Goal: Information Seeking & Learning: Find specific page/section

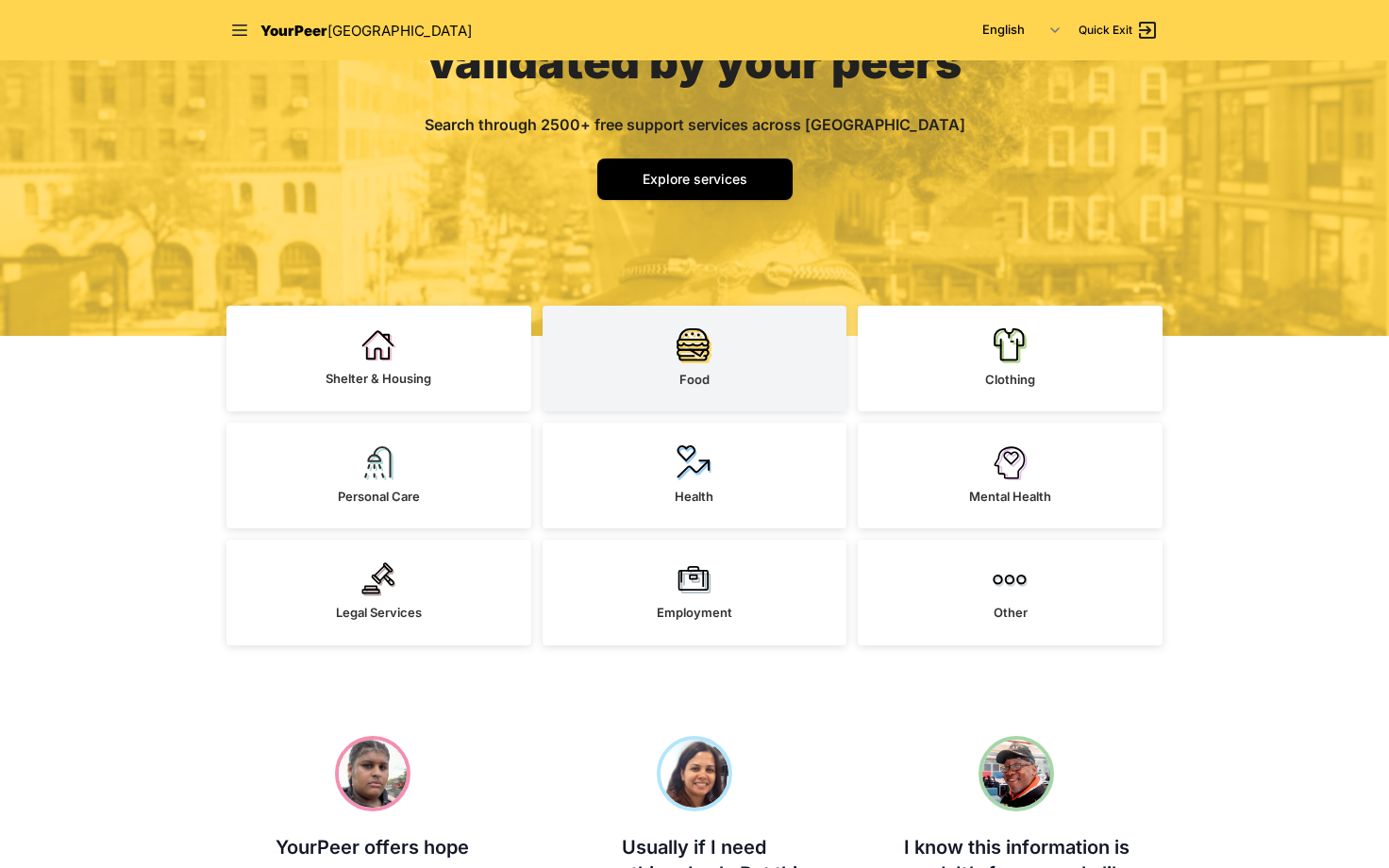
scroll to position [283, 0]
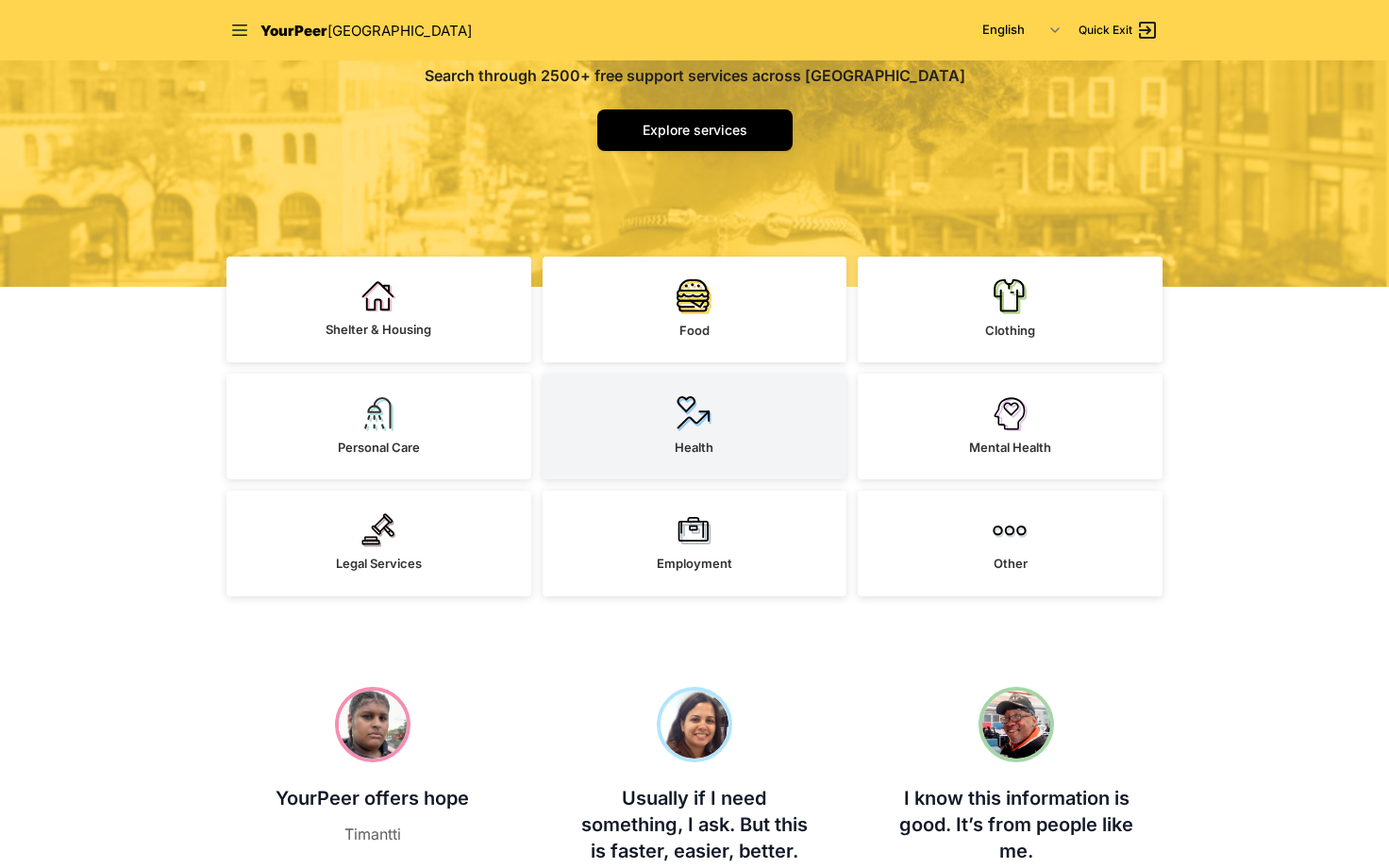
click at [746, 412] on link "Health" at bounding box center [694, 427] width 305 height 106
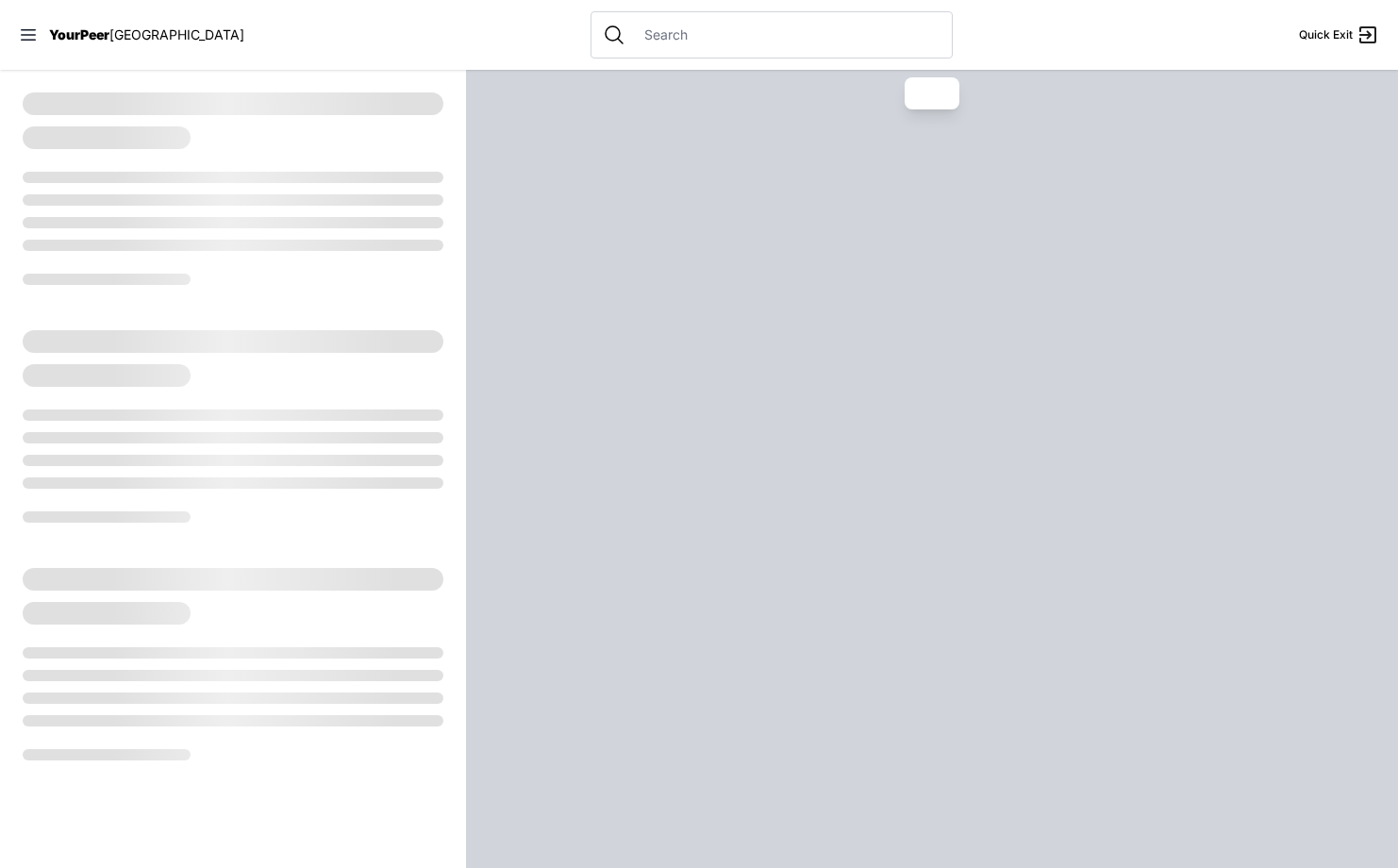
select select "recentlyUpdated"
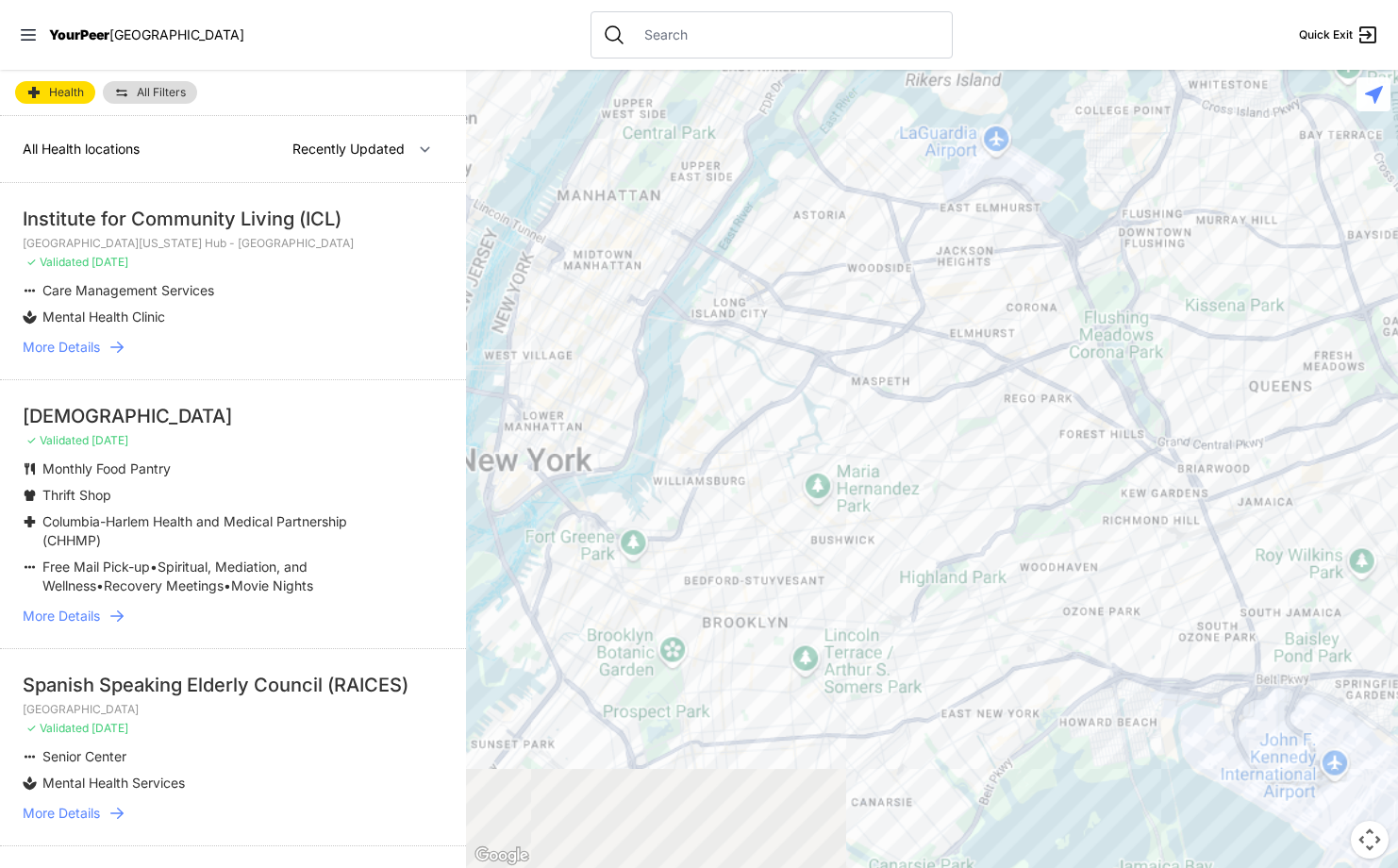
drag, startPoint x: 1018, startPoint y: 607, endPoint x: 672, endPoint y: 124, distance: 594.1
click at [672, 124] on div at bounding box center [932, 468] width 932 height 798
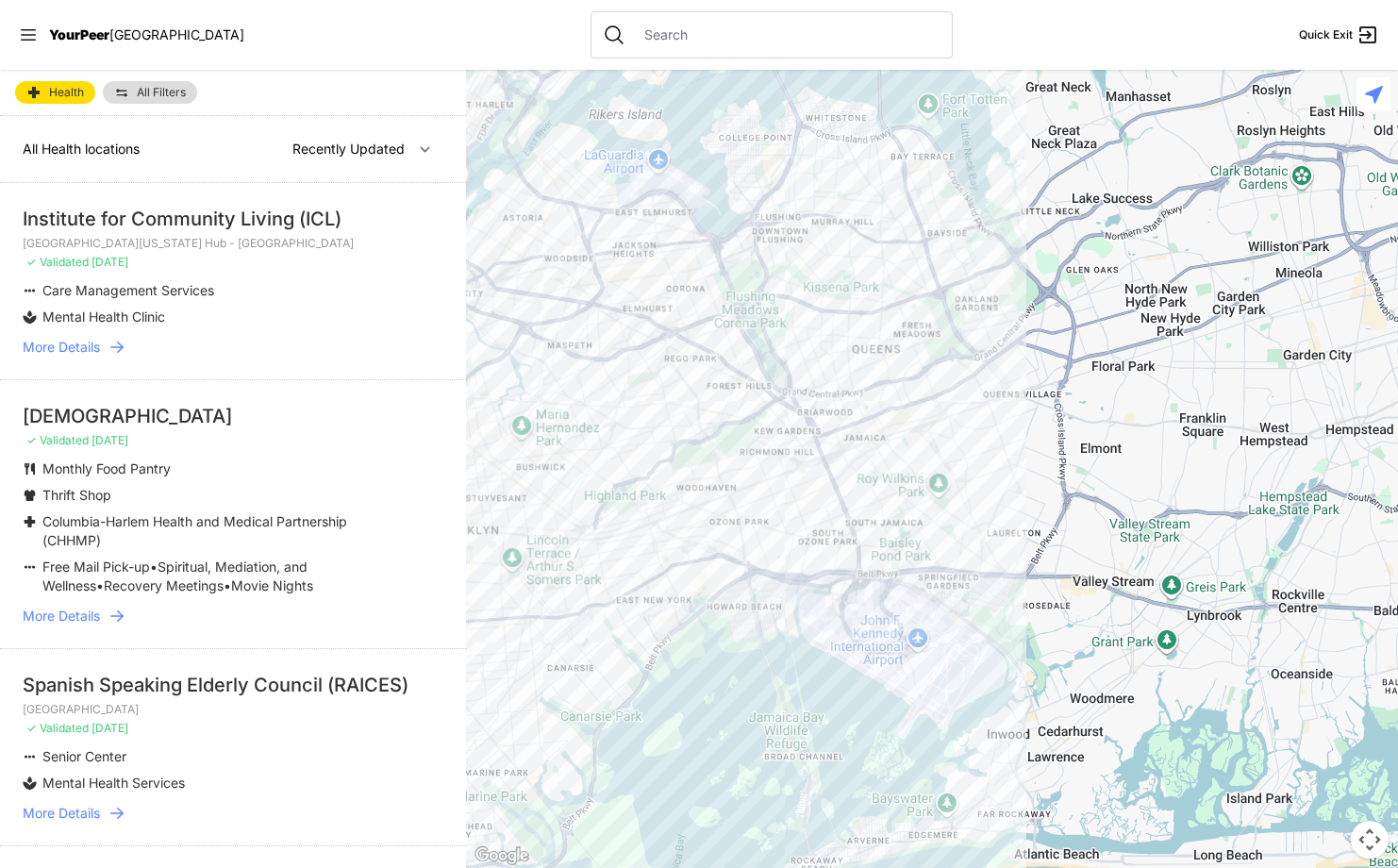
drag, startPoint x: 1073, startPoint y: 505, endPoint x: 819, endPoint y: 492, distance: 254.3
click at [819, 492] on div at bounding box center [932, 468] width 932 height 798
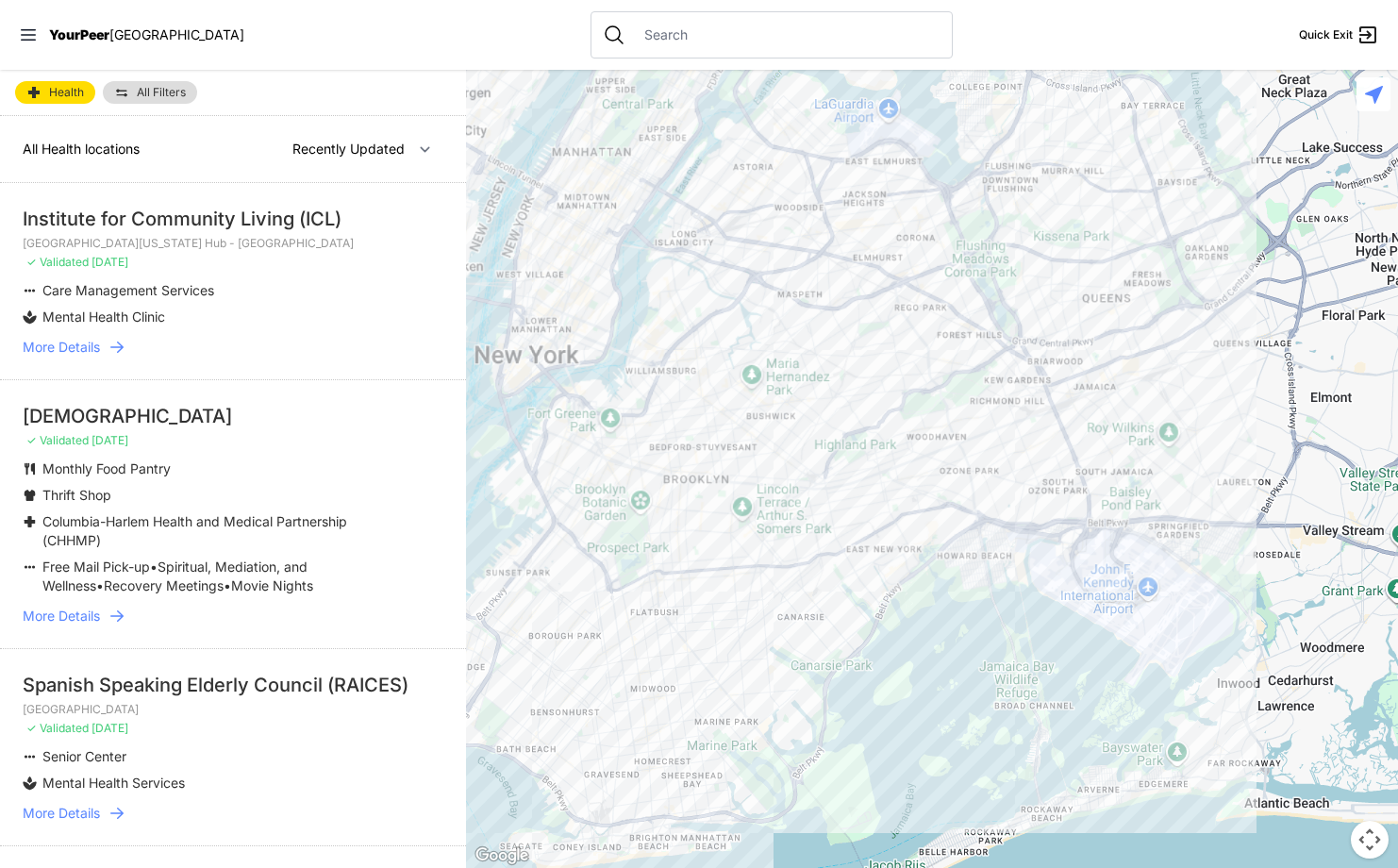
drag, startPoint x: 667, startPoint y: 700, endPoint x: 909, endPoint y: 631, distance: 251.6
click at [909, 631] on div at bounding box center [932, 468] width 932 height 798
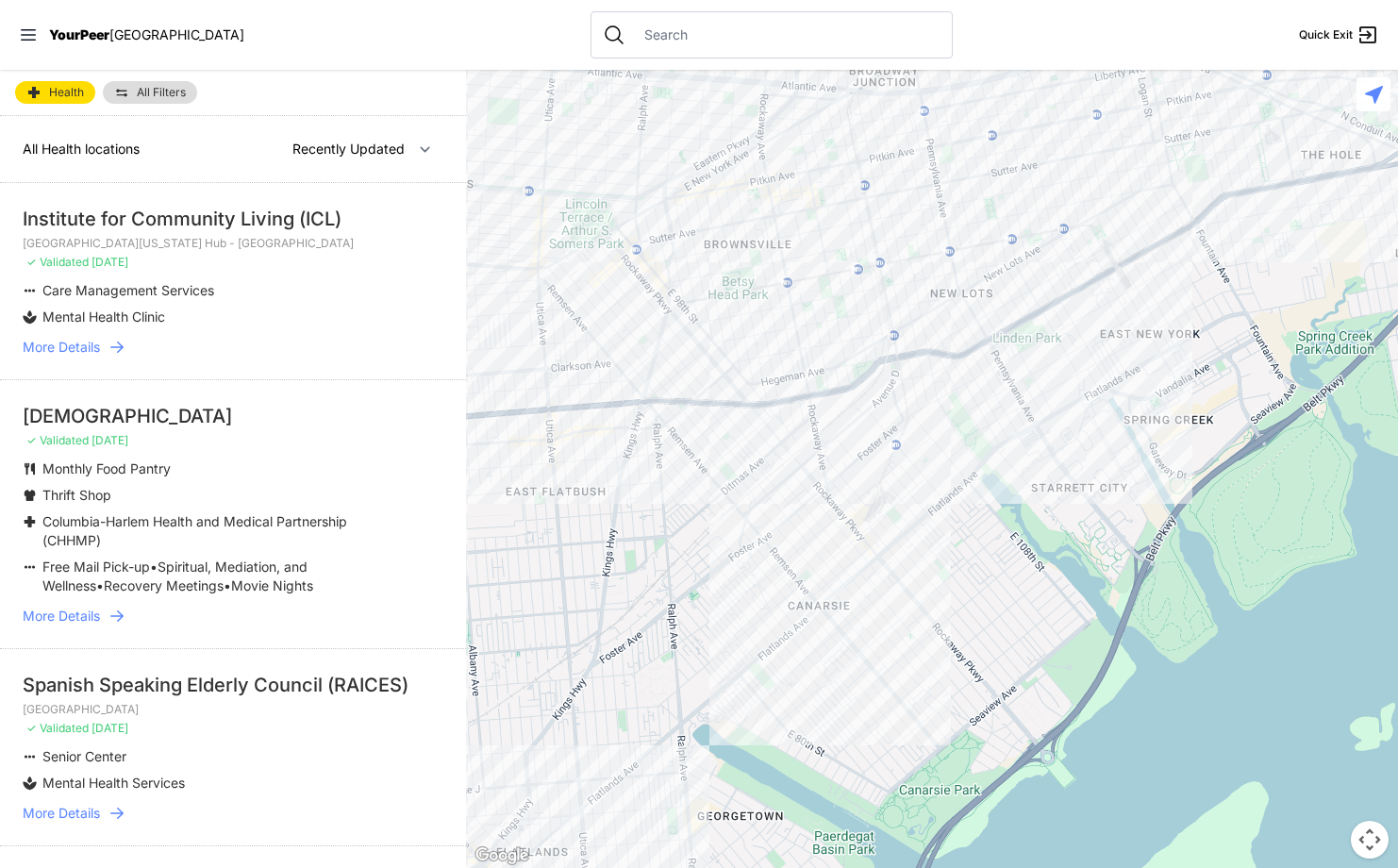
drag, startPoint x: 973, startPoint y: 601, endPoint x: 911, endPoint y: 538, distance: 88.4
click at [924, 542] on div at bounding box center [932, 468] width 932 height 798
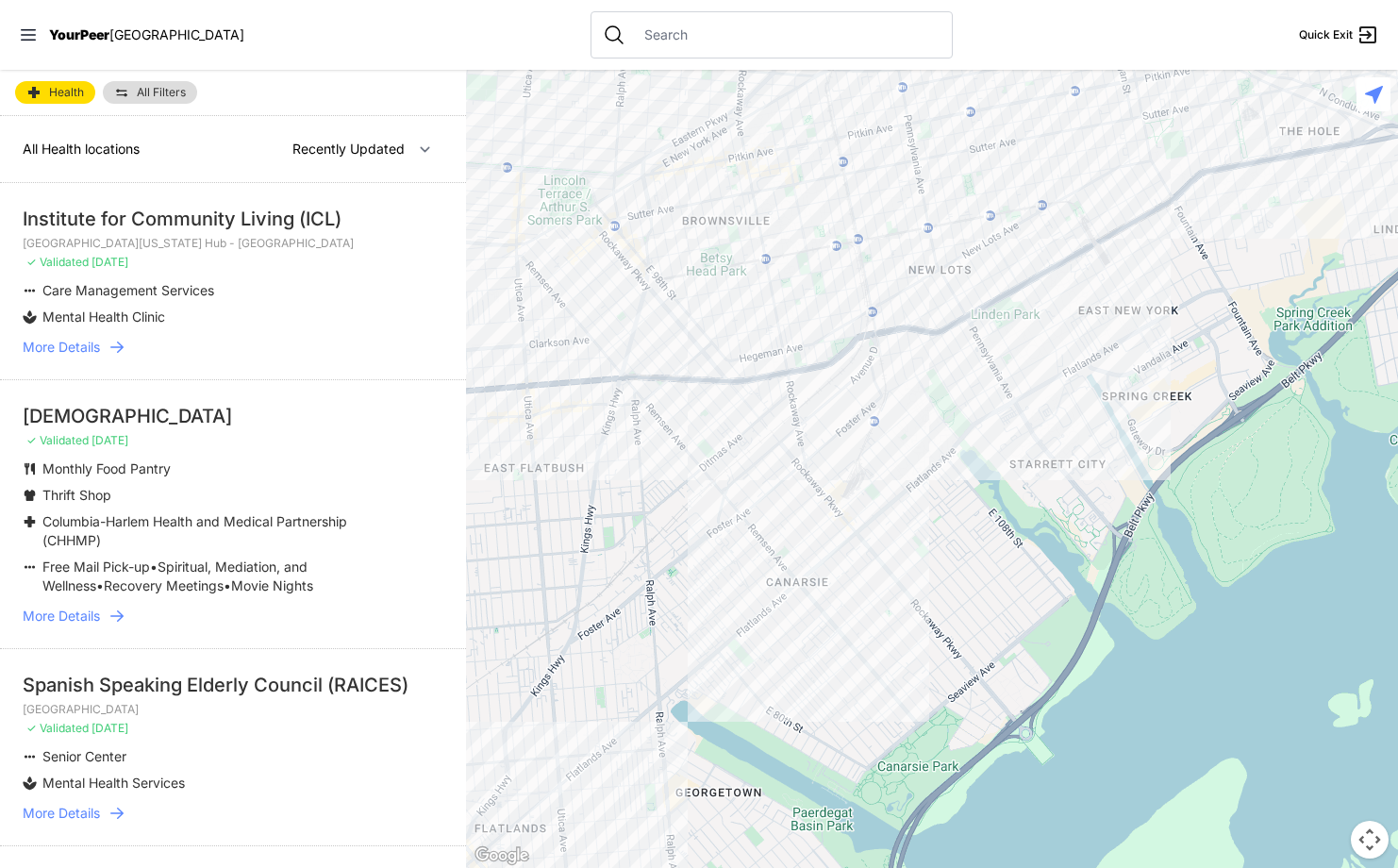
click at [831, 530] on div at bounding box center [932, 468] width 932 height 798
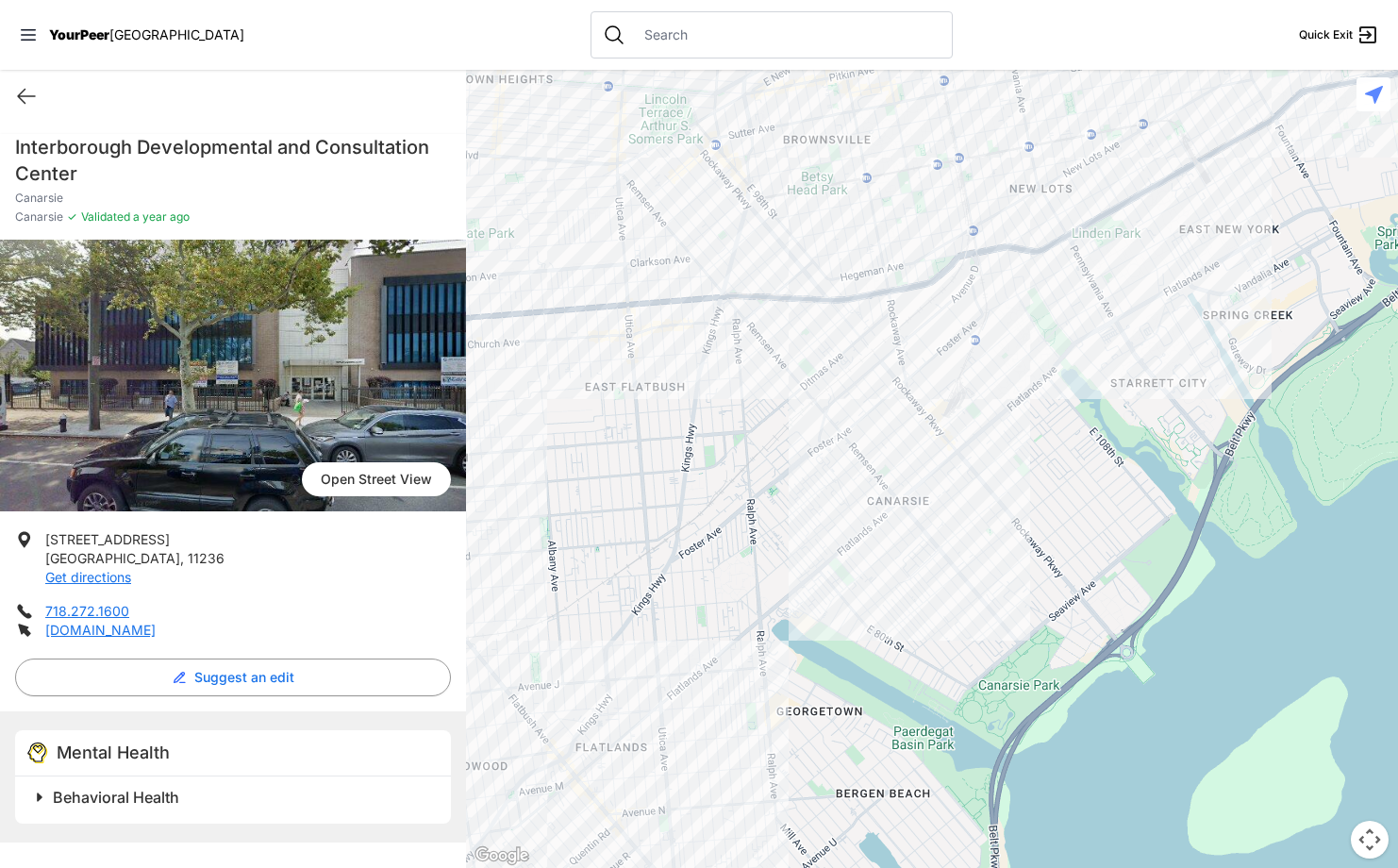
click at [907, 374] on div at bounding box center [932, 468] width 932 height 798
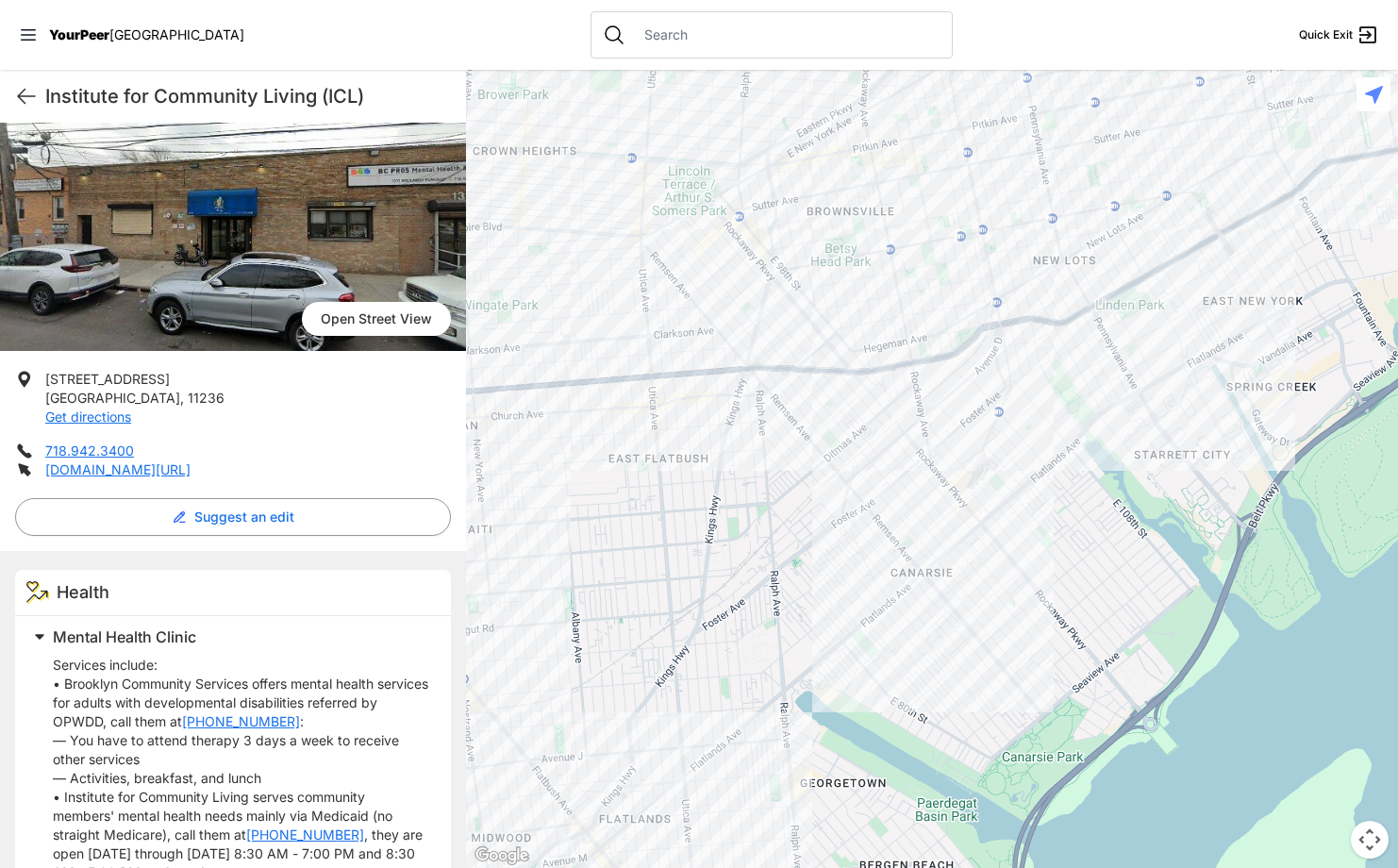
scroll to position [375, 0]
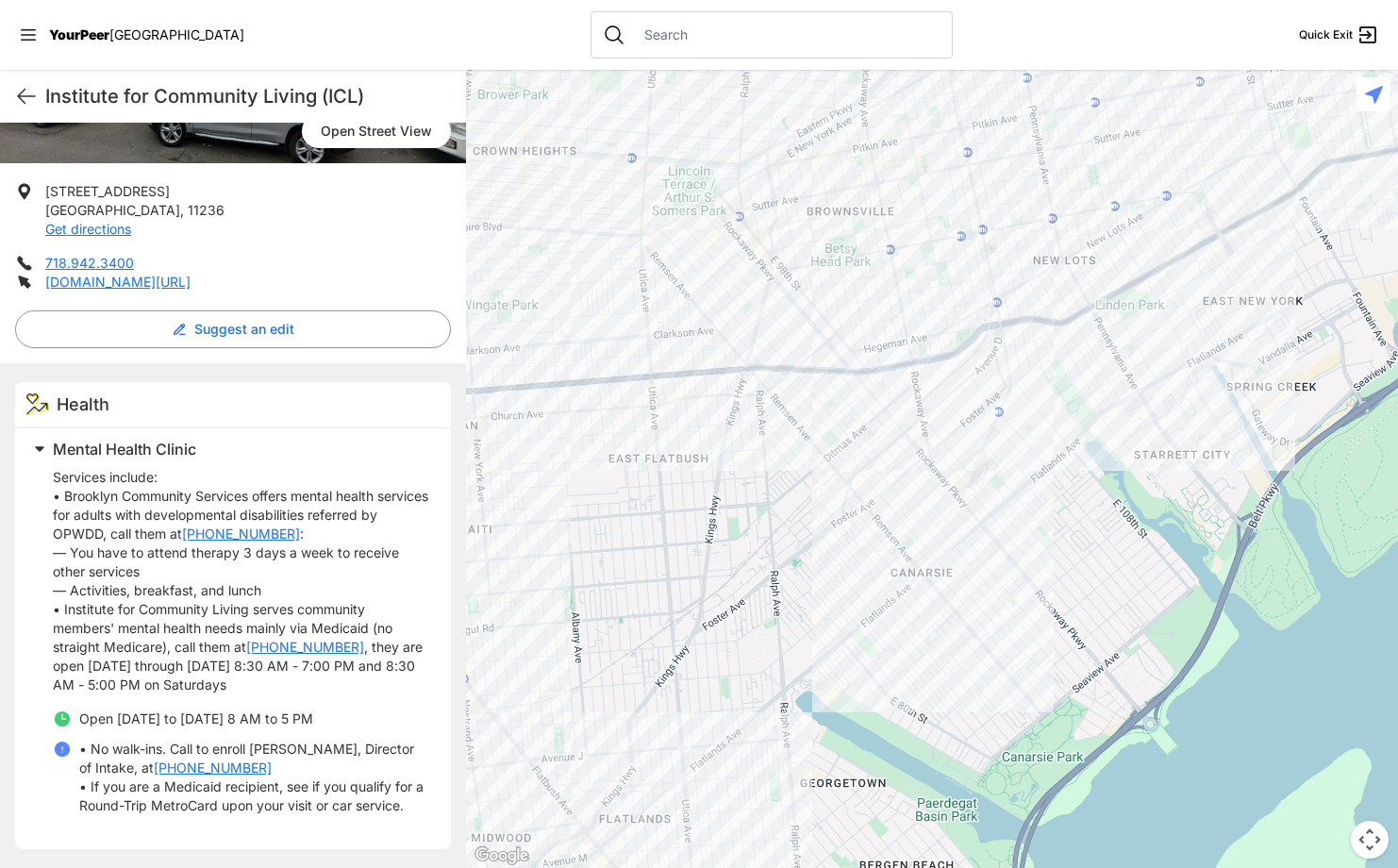
click at [1008, 391] on div at bounding box center [932, 468] width 932 height 798
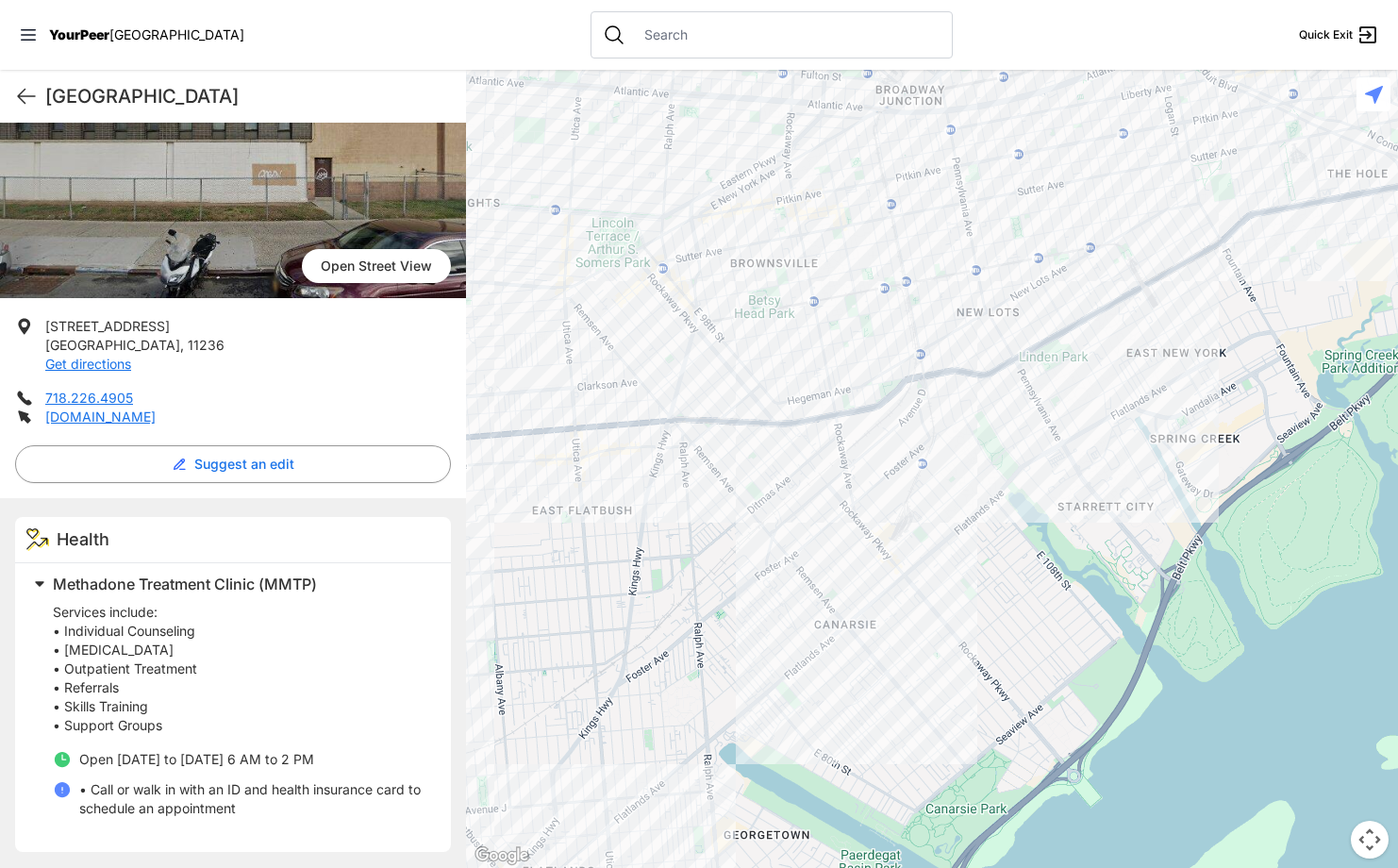
scroll to position [170, 0]
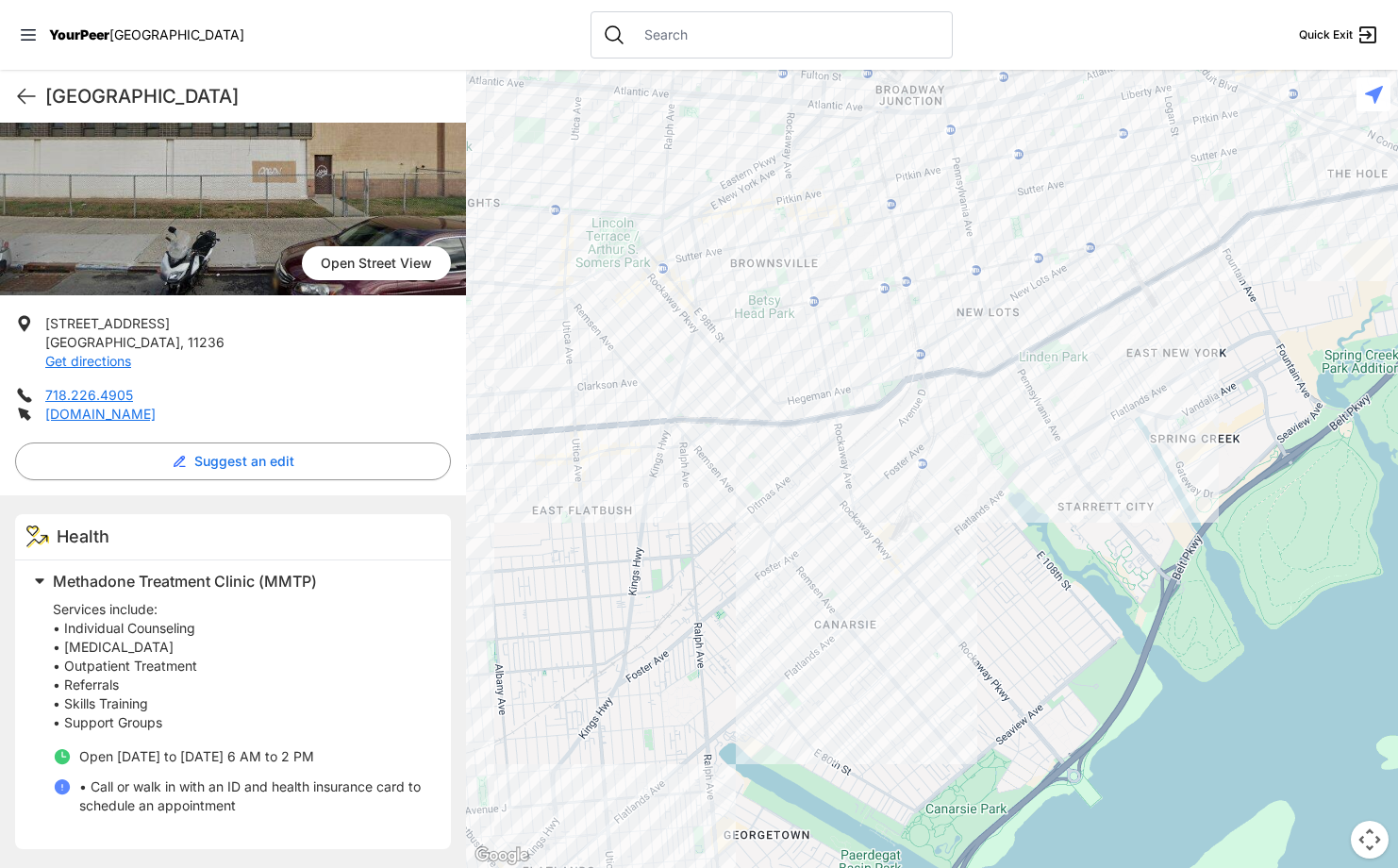
click at [776, 394] on div at bounding box center [932, 468] width 932 height 798
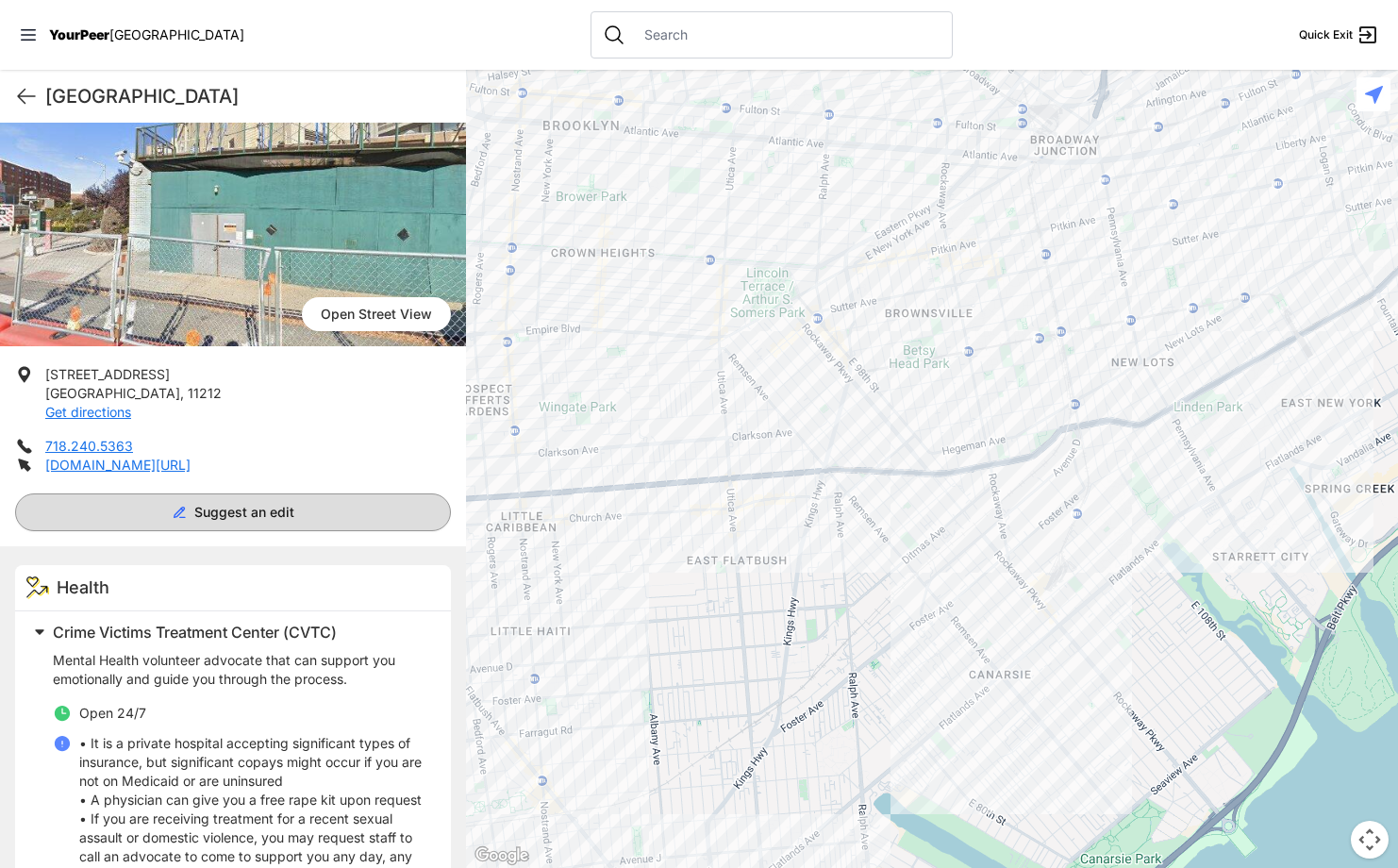
scroll to position [303, 0]
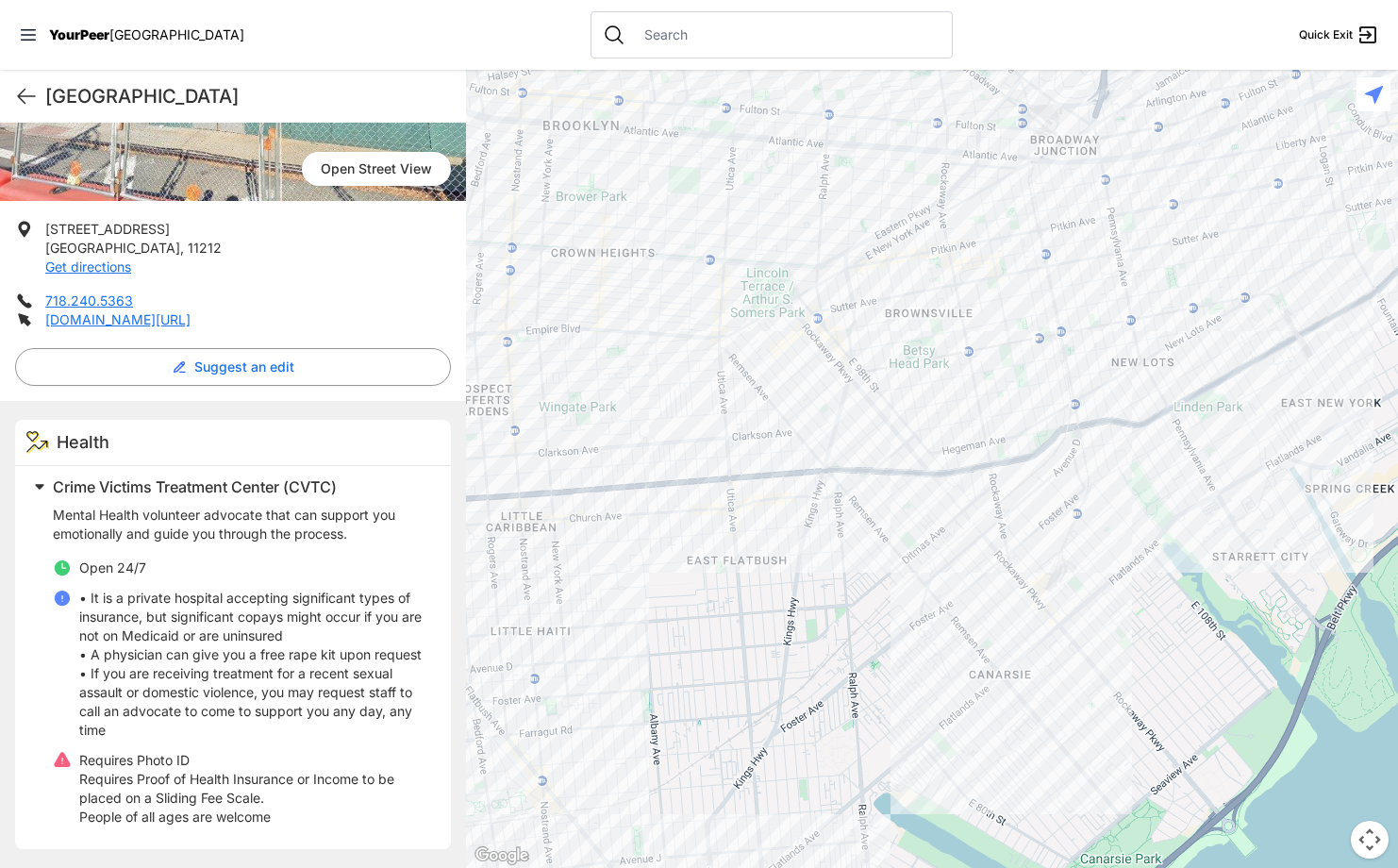
click at [907, 425] on div at bounding box center [932, 468] width 932 height 798
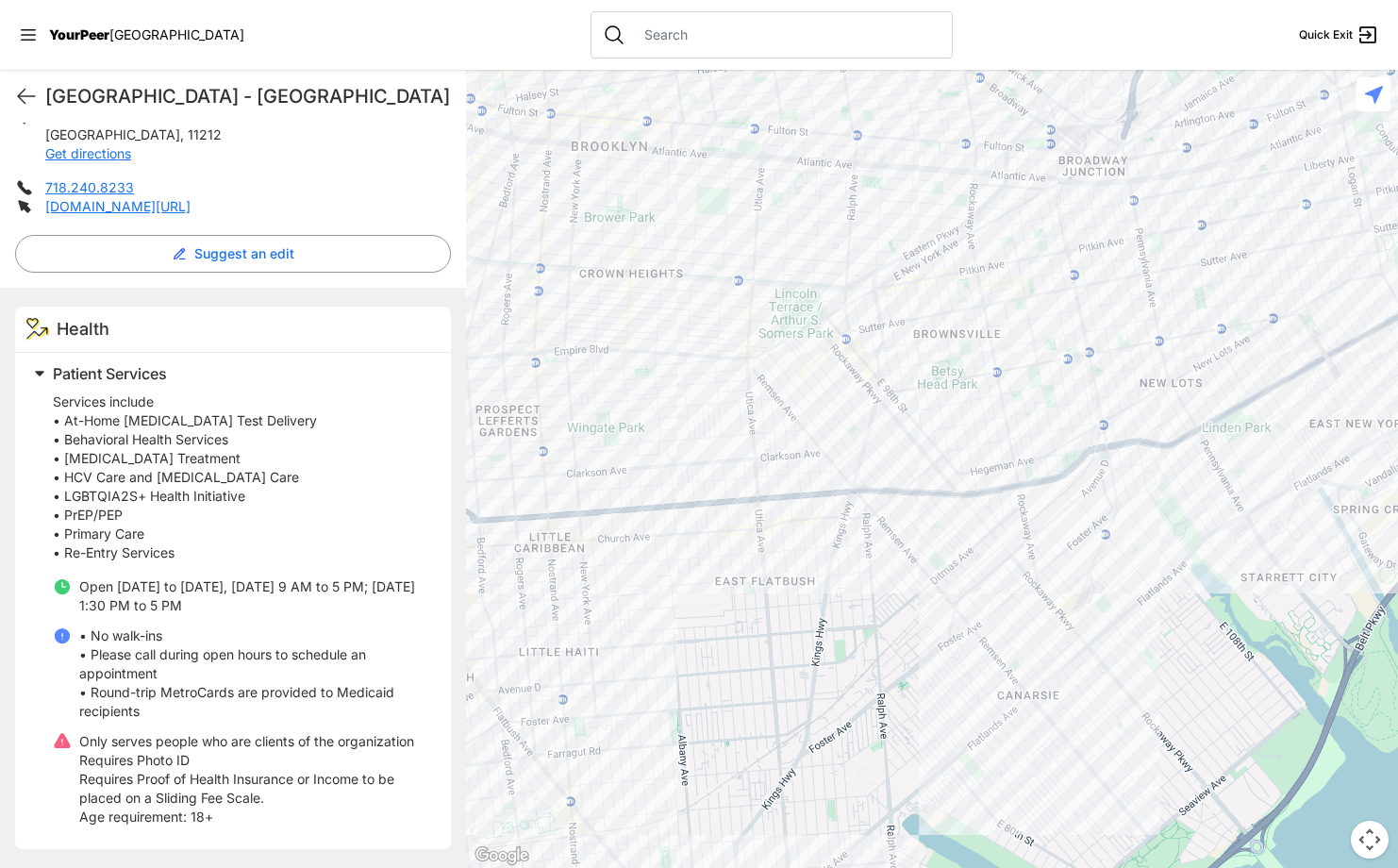
scroll to position [424, 0]
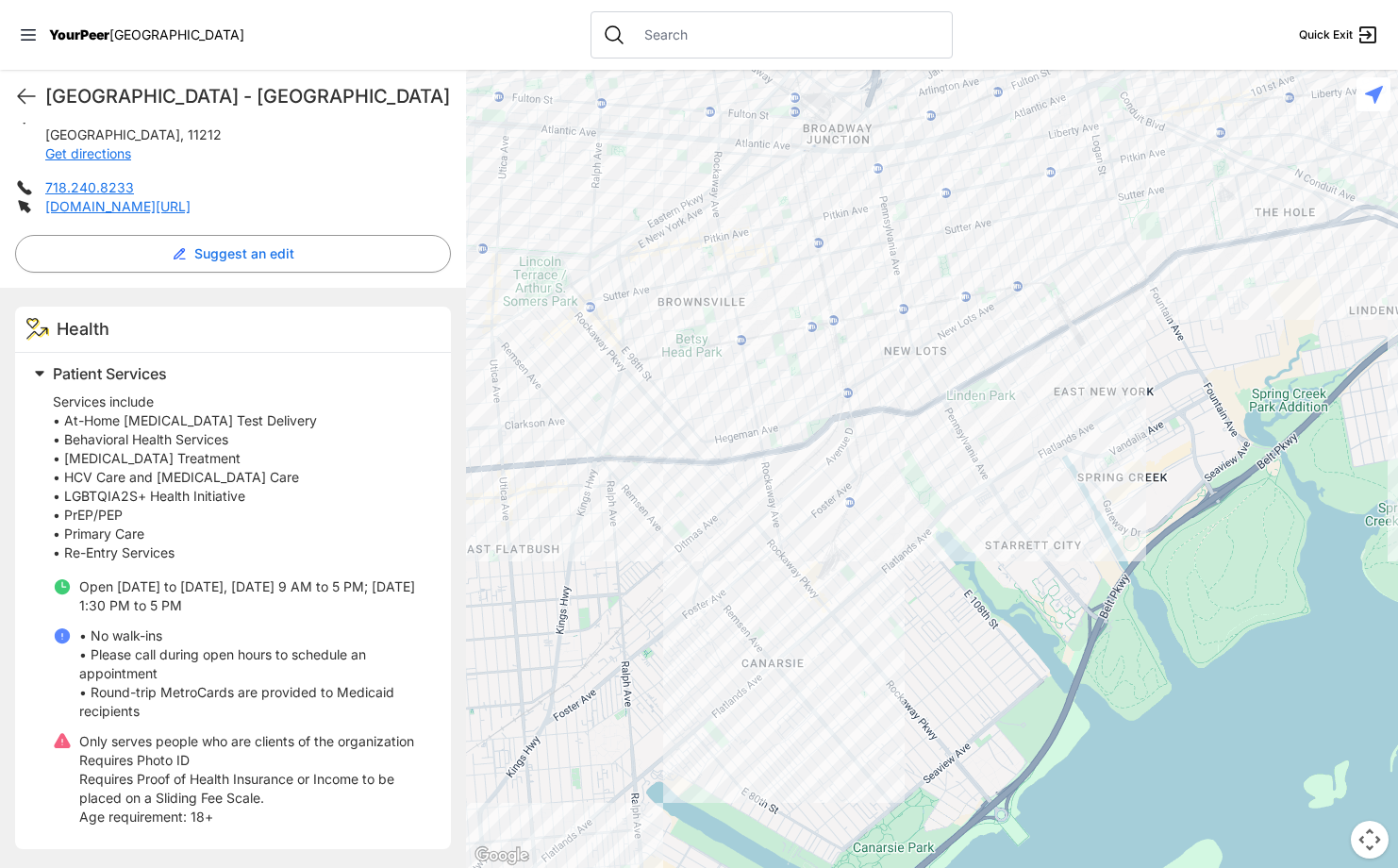
drag, startPoint x: 1196, startPoint y: 513, endPoint x: 955, endPoint y: 485, distance: 242.6
click at [955, 485] on div at bounding box center [932, 468] width 932 height 798
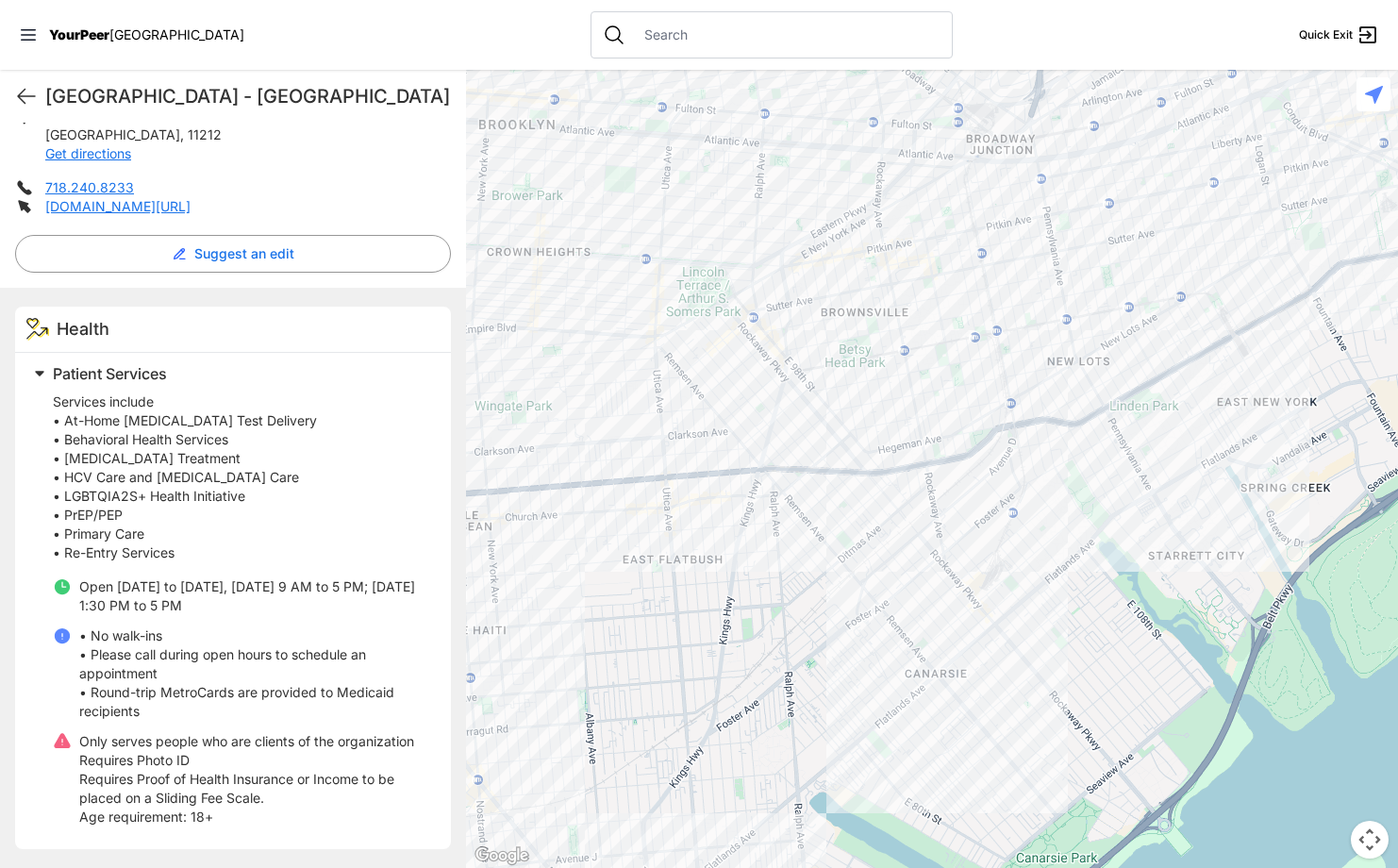
drag, startPoint x: 949, startPoint y: 490, endPoint x: 1148, endPoint y: 454, distance: 202.2
click at [1163, 464] on div at bounding box center [932, 468] width 932 height 798
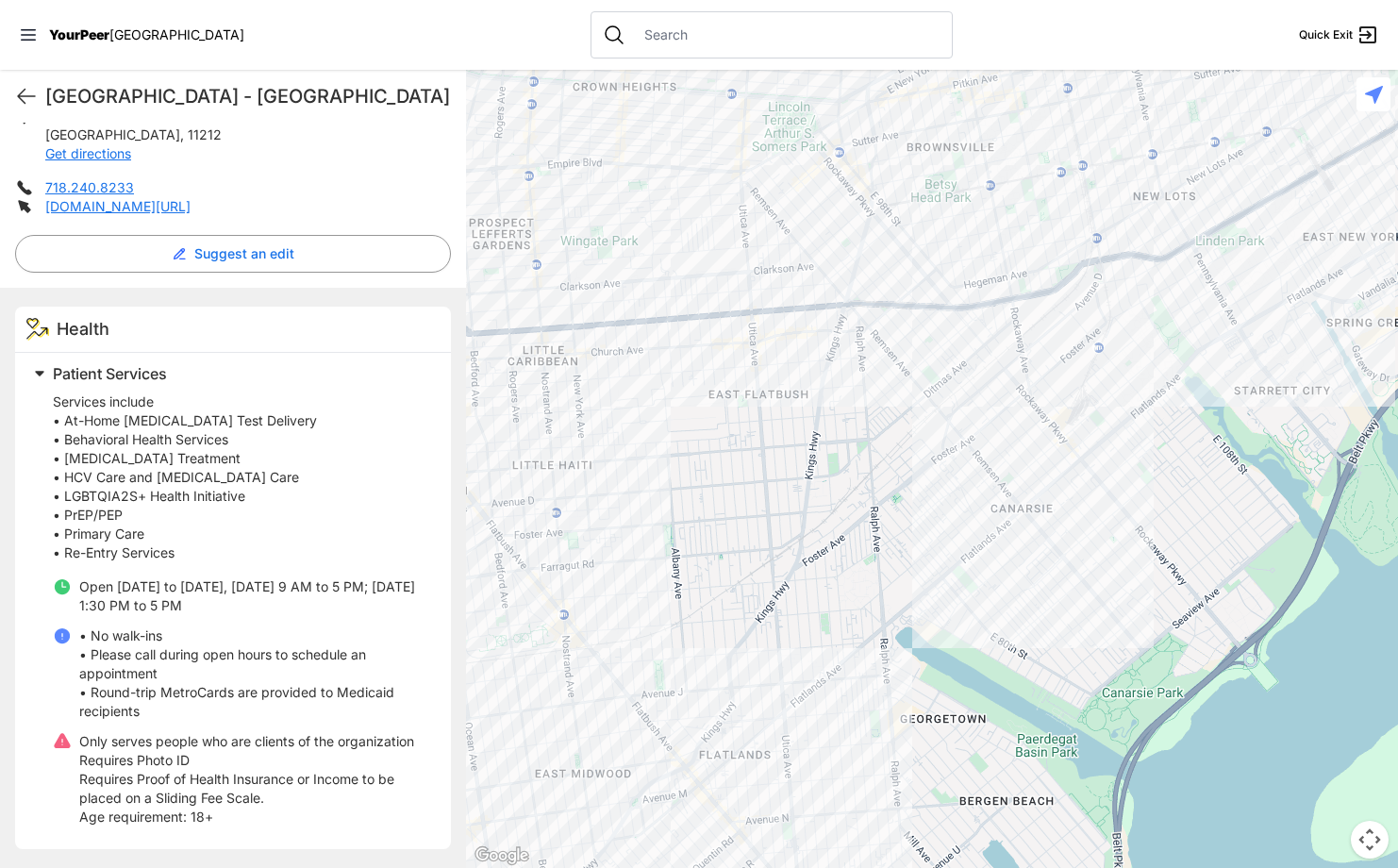
drag, startPoint x: 838, startPoint y: 631, endPoint x: 834, endPoint y: 596, distance: 35.2
click at [834, 596] on div at bounding box center [932, 468] width 932 height 798
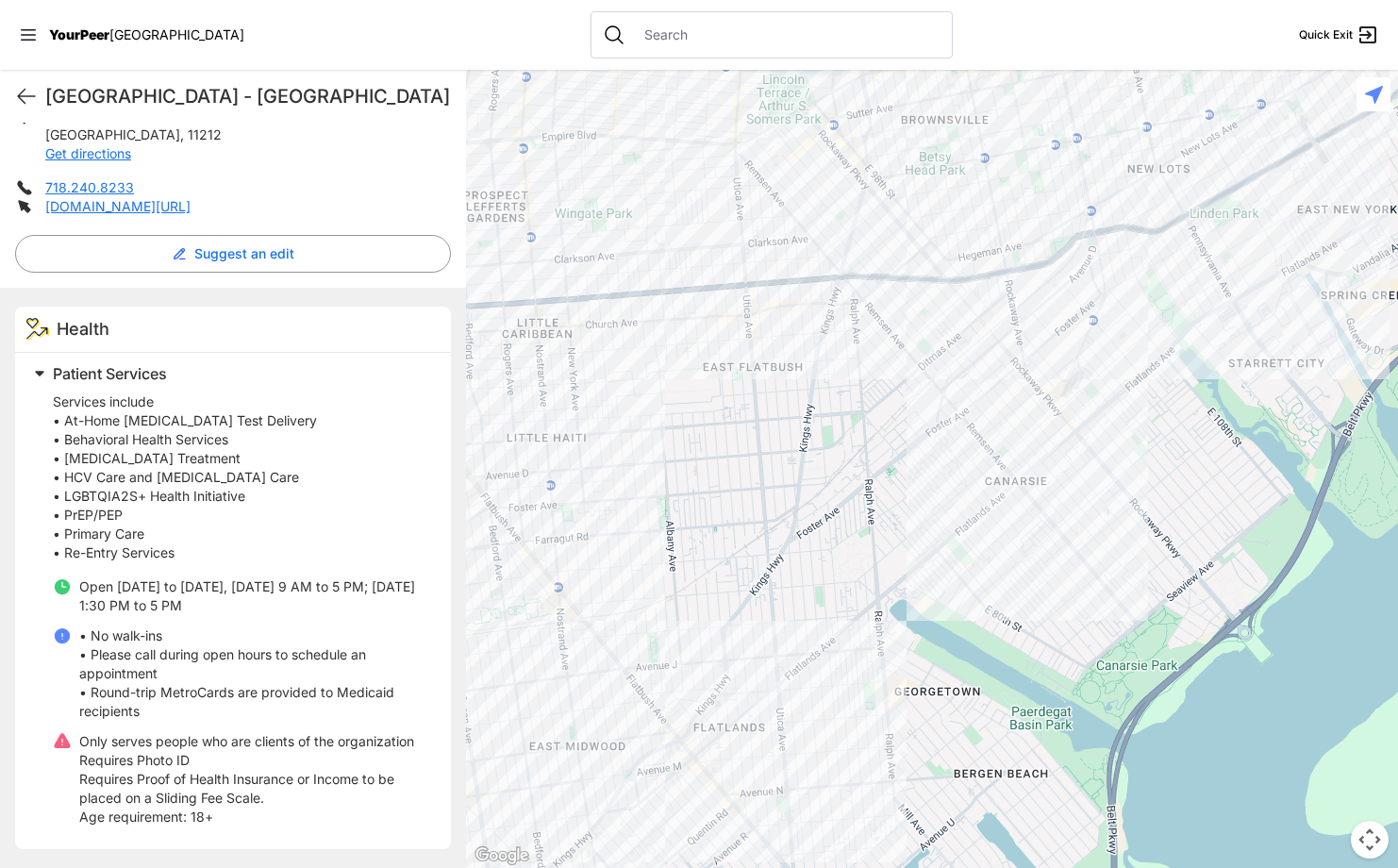
click at [782, 718] on div at bounding box center [932, 468] width 932 height 798
click at [785, 719] on div at bounding box center [932, 468] width 932 height 798
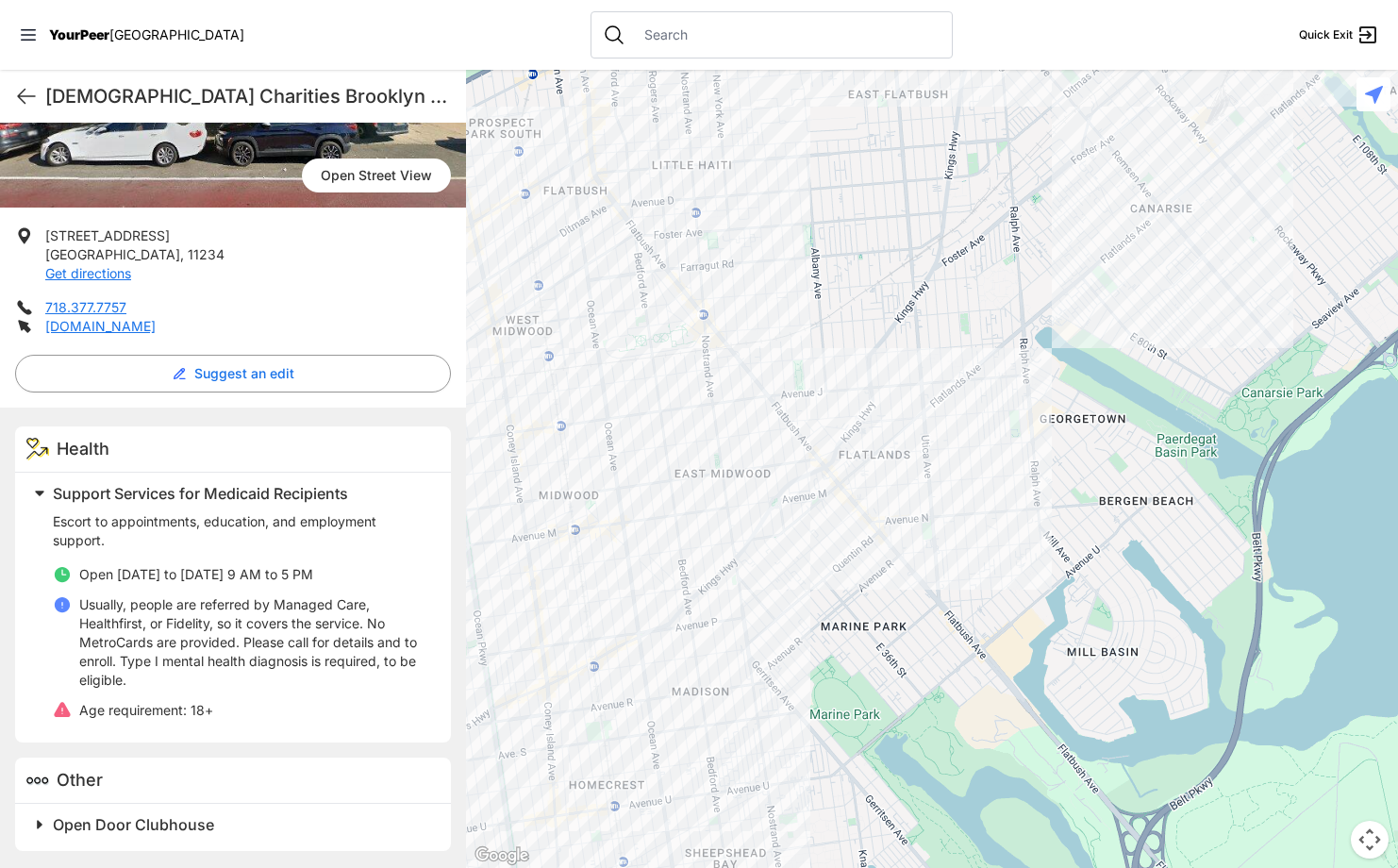
scroll to position [287, 0]
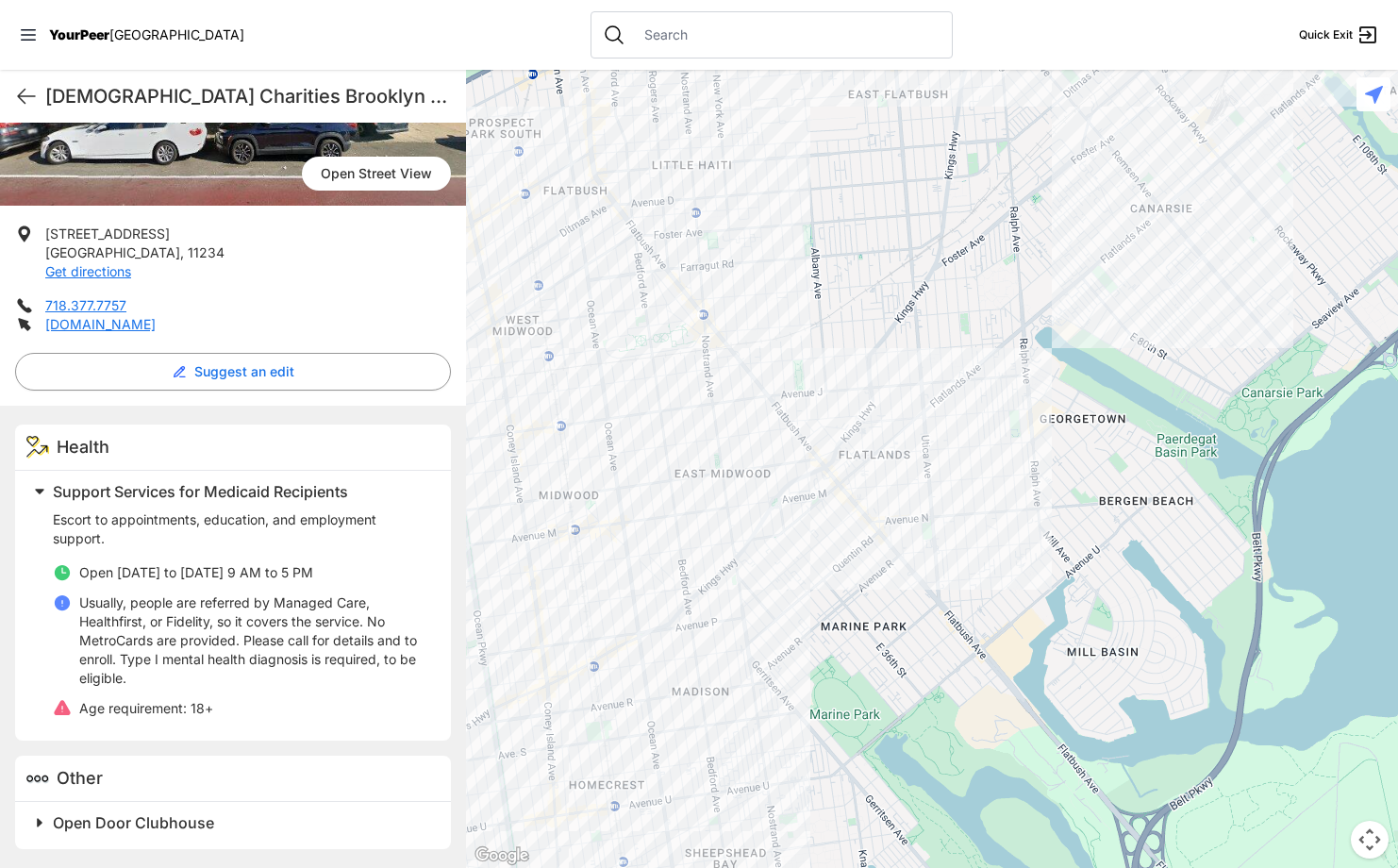
click at [831, 426] on div at bounding box center [932, 468] width 932 height 798
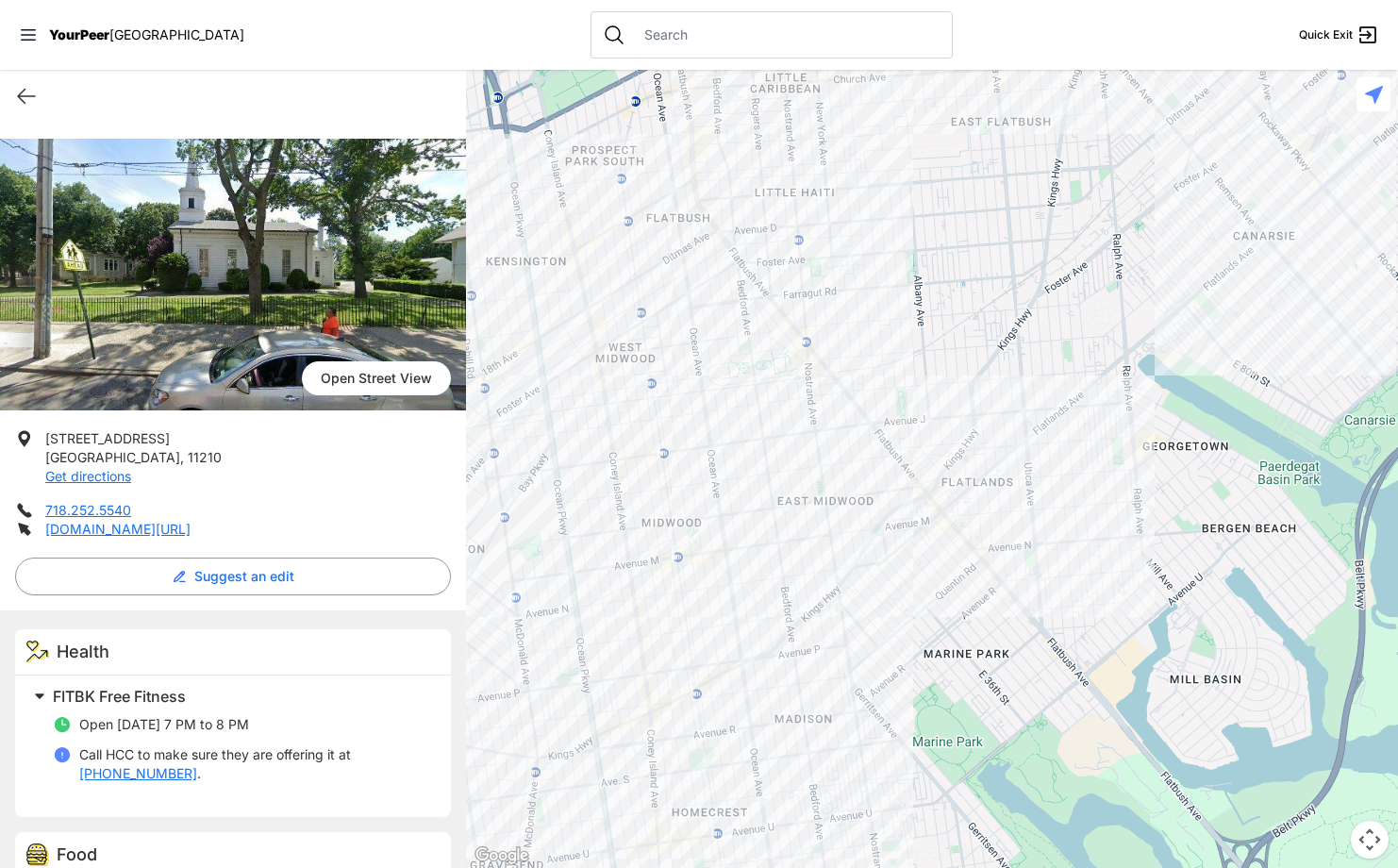
scroll to position [150, 0]
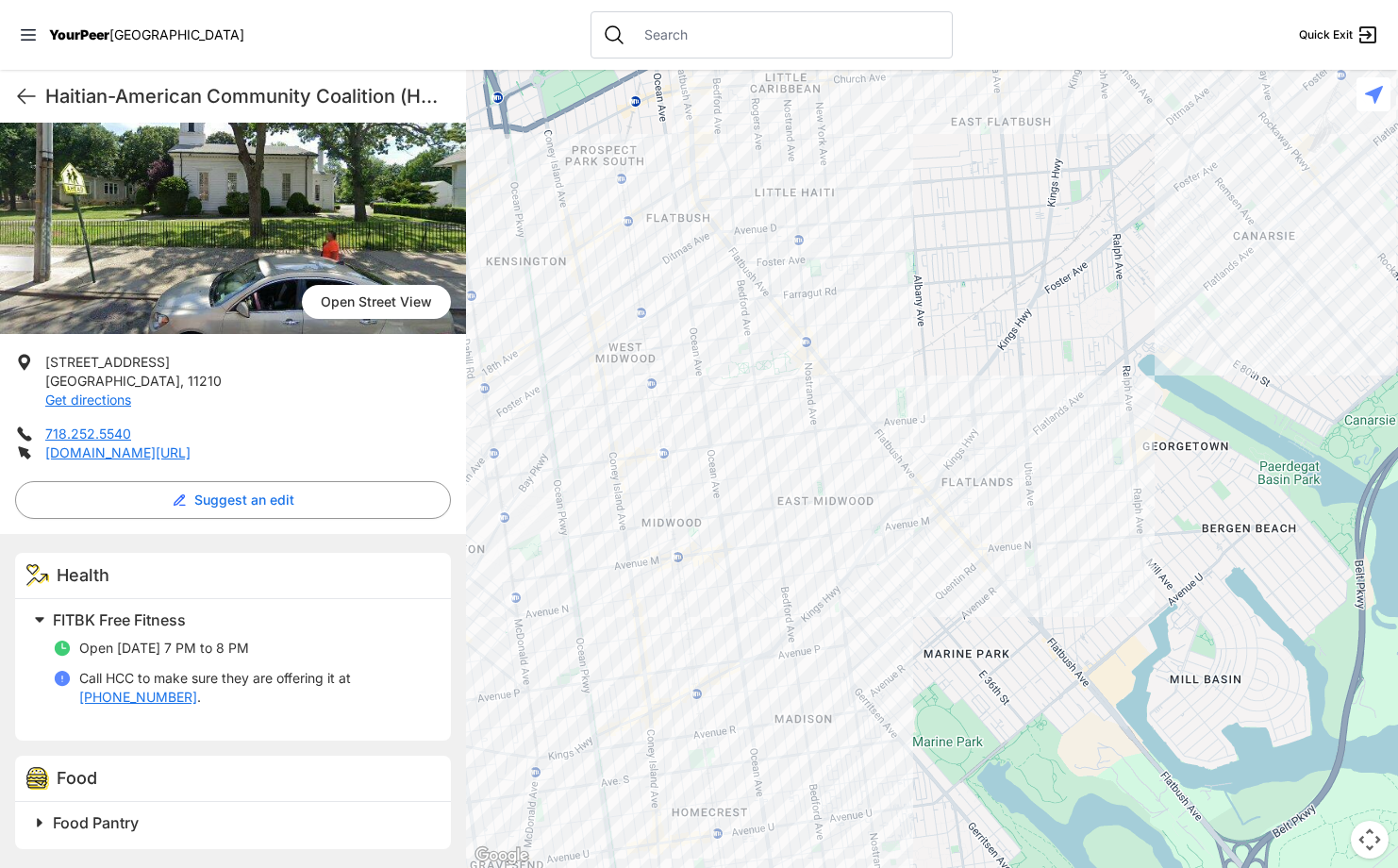
click at [1030, 474] on div at bounding box center [932, 468] width 932 height 798
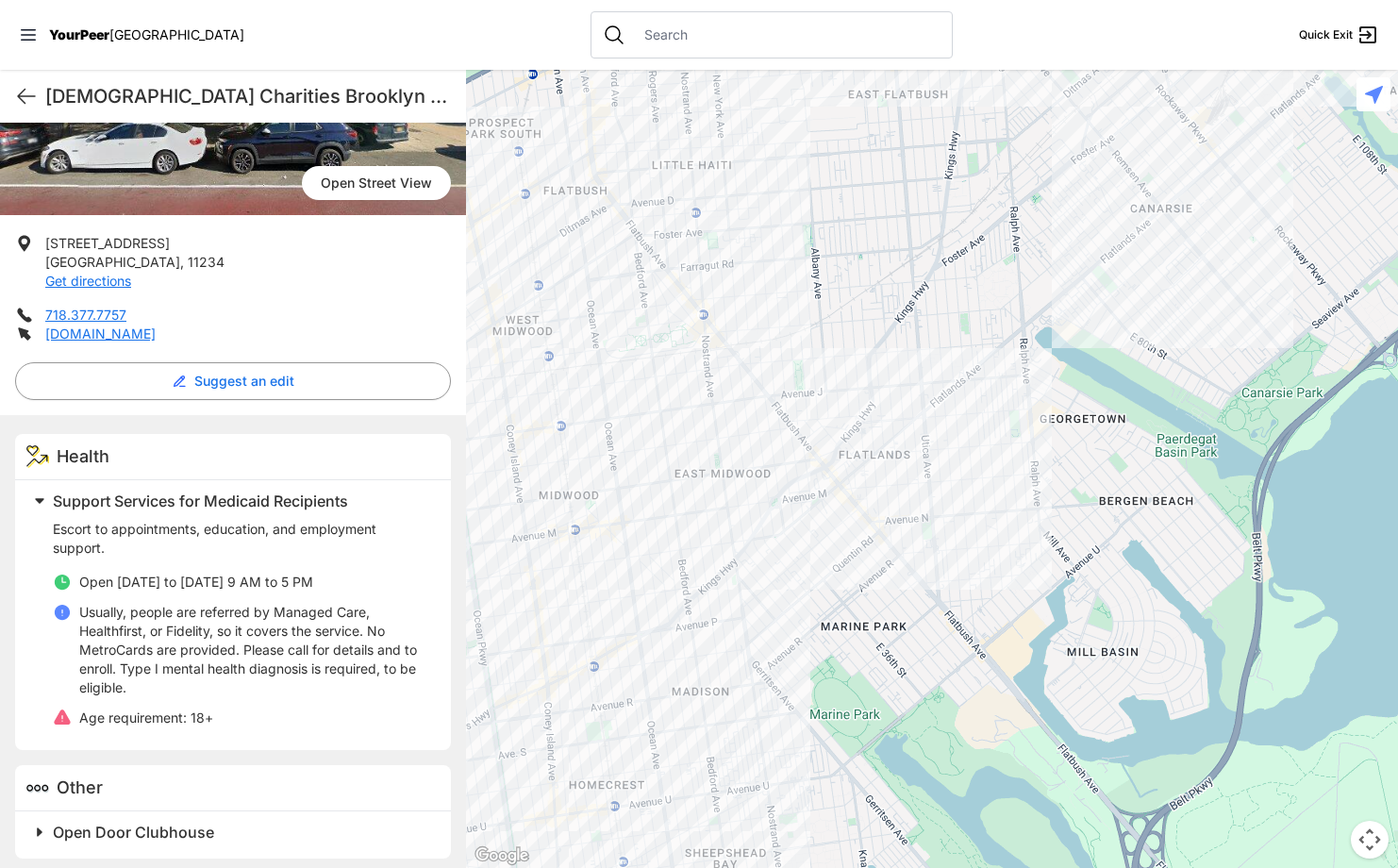
scroll to position [287, 0]
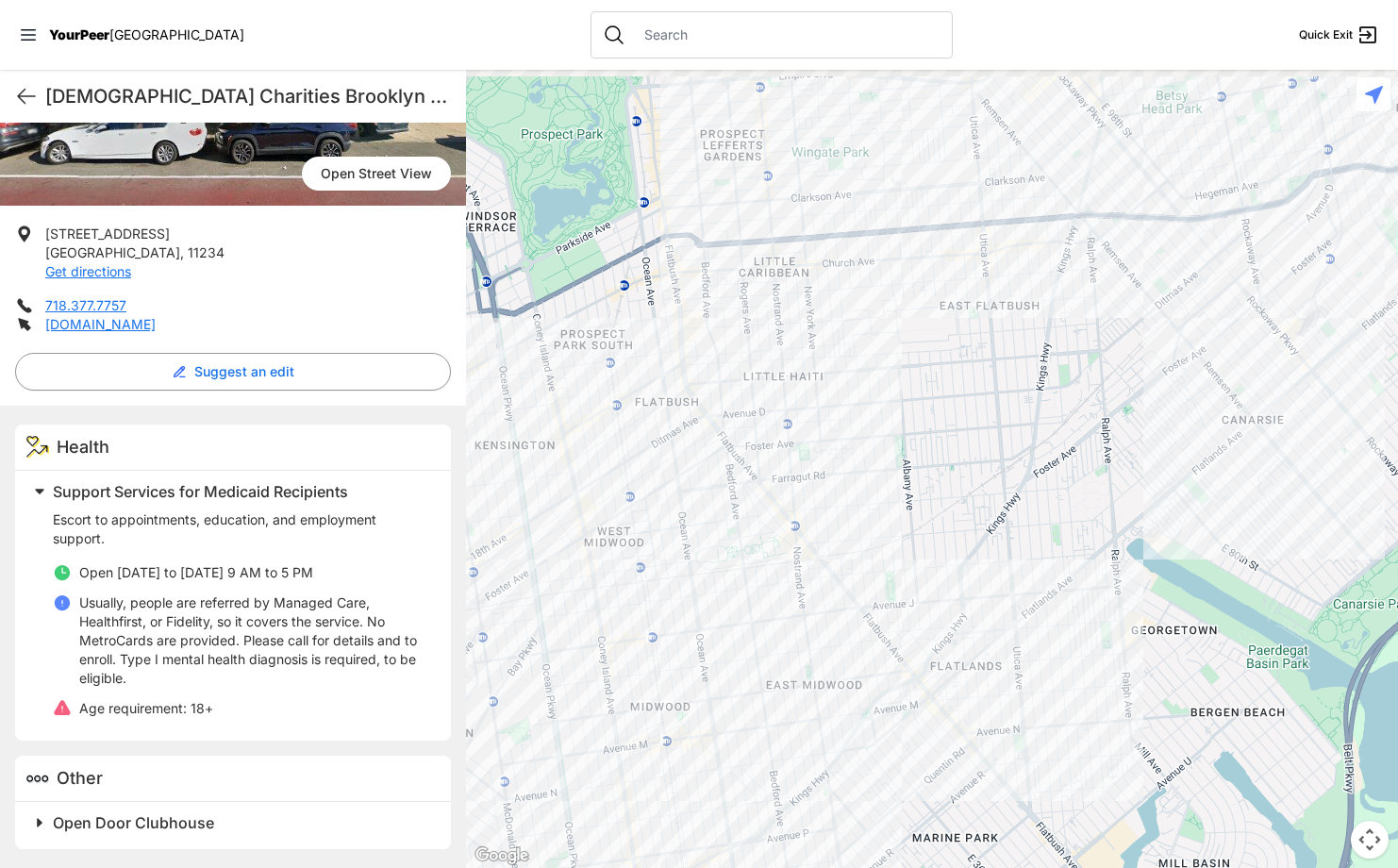
drag, startPoint x: 921, startPoint y: 558, endPoint x: 1014, endPoint y: 777, distance: 237.9
click at [1014, 777] on div at bounding box center [932, 468] width 932 height 798
click at [916, 635] on div at bounding box center [932, 468] width 932 height 798
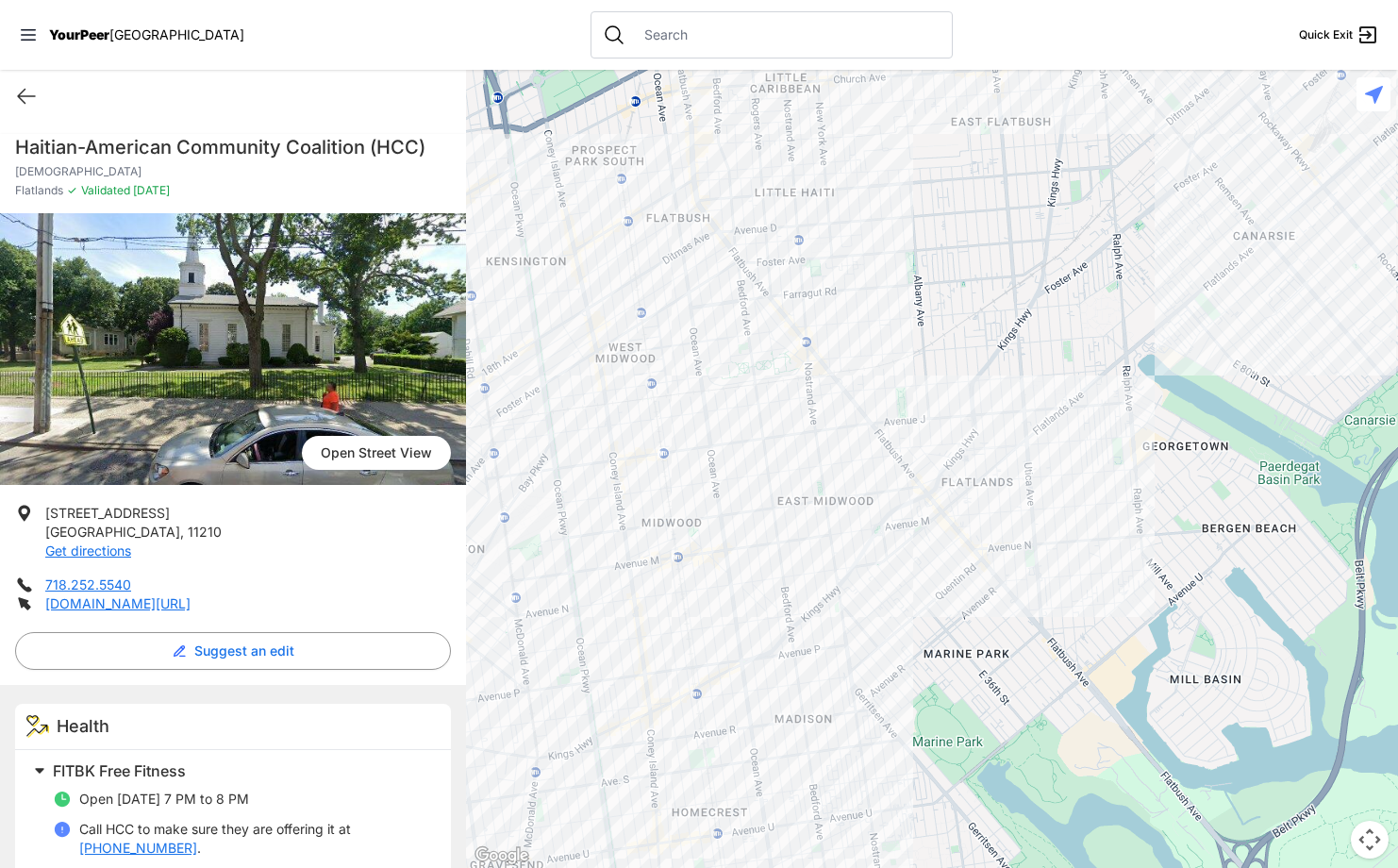
scroll to position [150, 0]
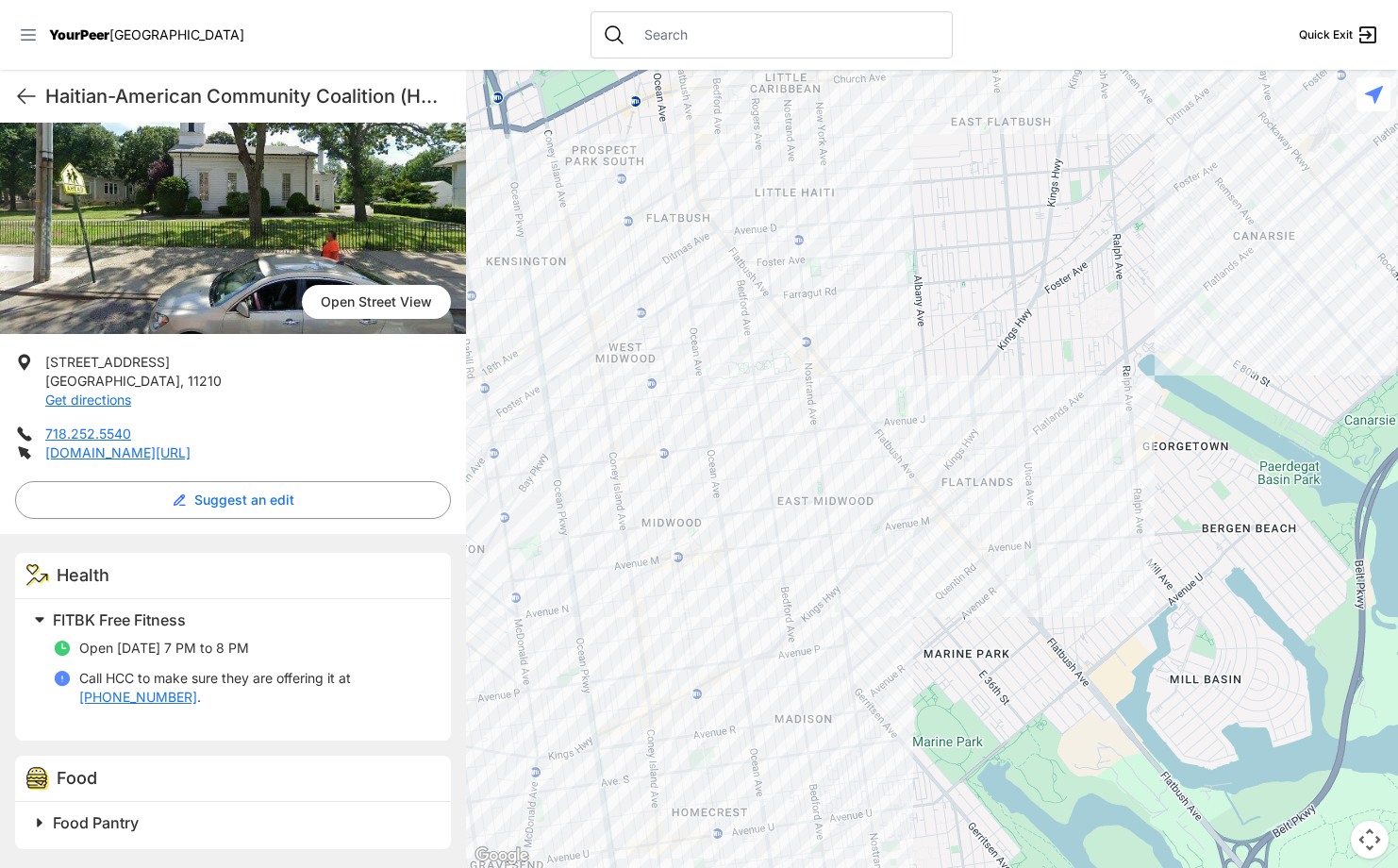
click at [34, 27] on icon at bounding box center [28, 35] width 19 height 19
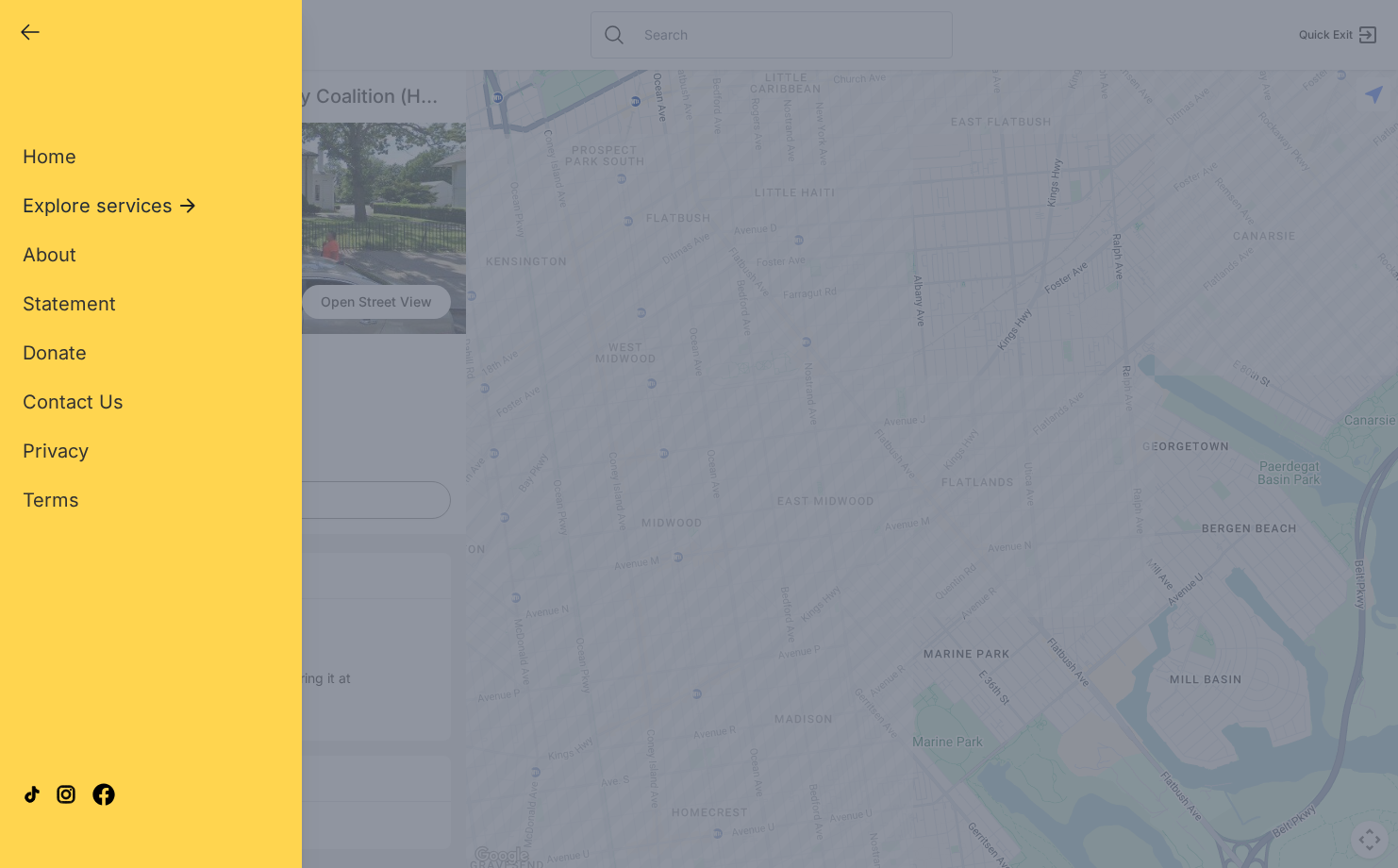
click at [138, 199] on span "Explore services" at bounding box center [98, 205] width 150 height 27
click at [87, 495] on span "Legal Services" at bounding box center [89, 499] width 133 height 23
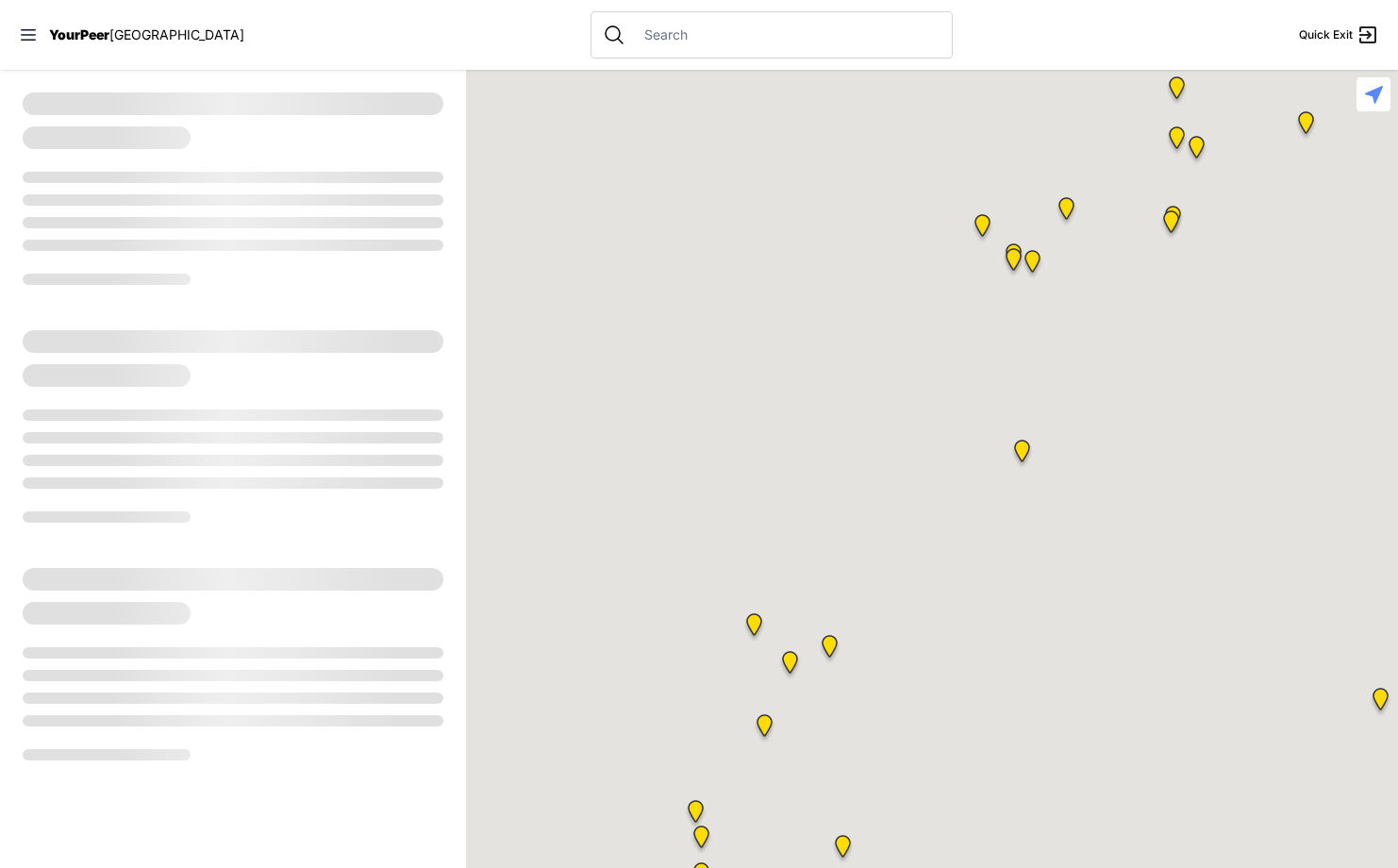
select select "recentlyUpdated"
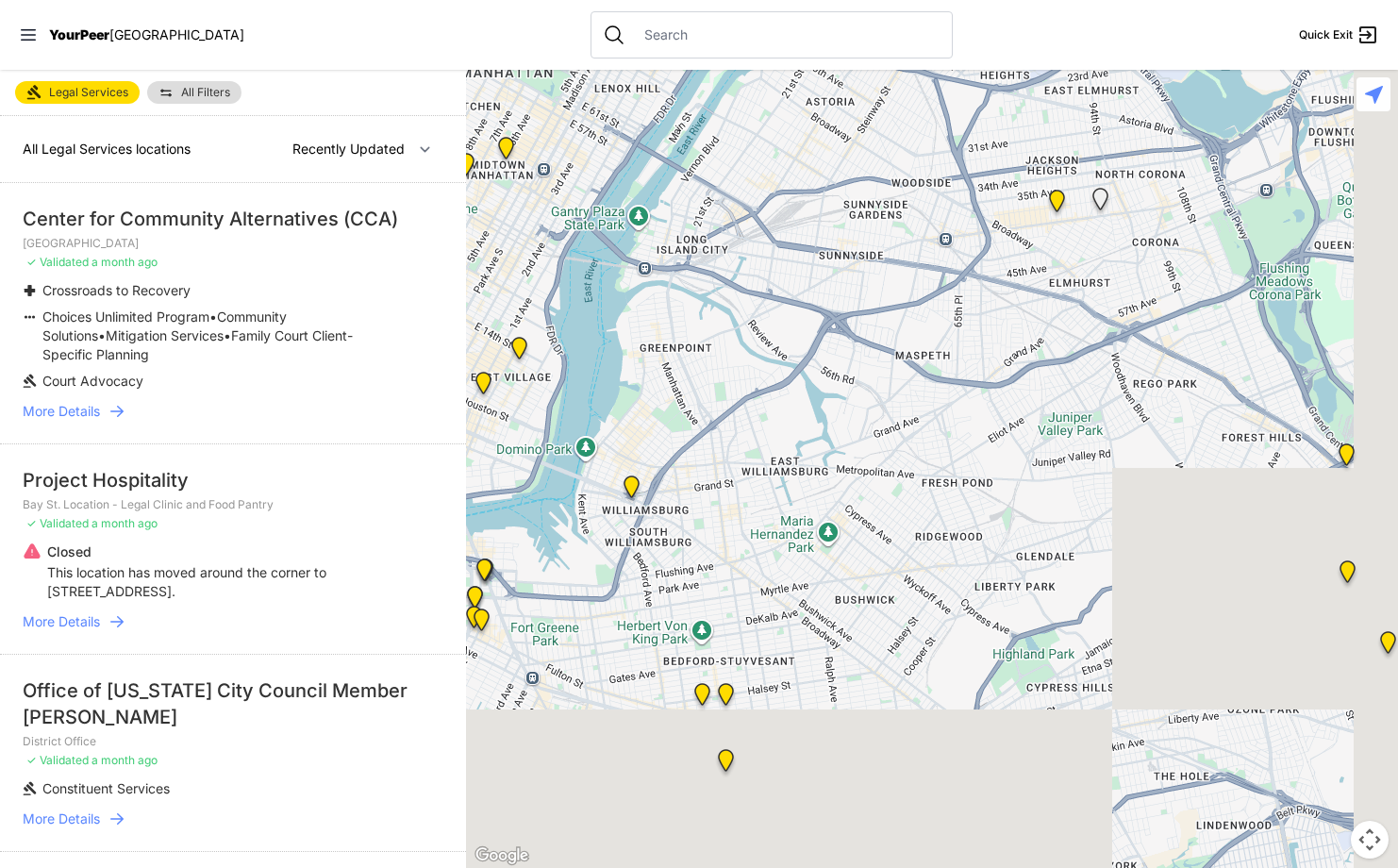
drag, startPoint x: 985, startPoint y: 670, endPoint x: 601, endPoint y: 59, distance: 721.6
click at [601, 59] on div "Close panel YourPeer [GEOGRAPHIC_DATA] Quick Exit Single Adult Families Soup Ki…" at bounding box center [699, 434] width 1398 height 868
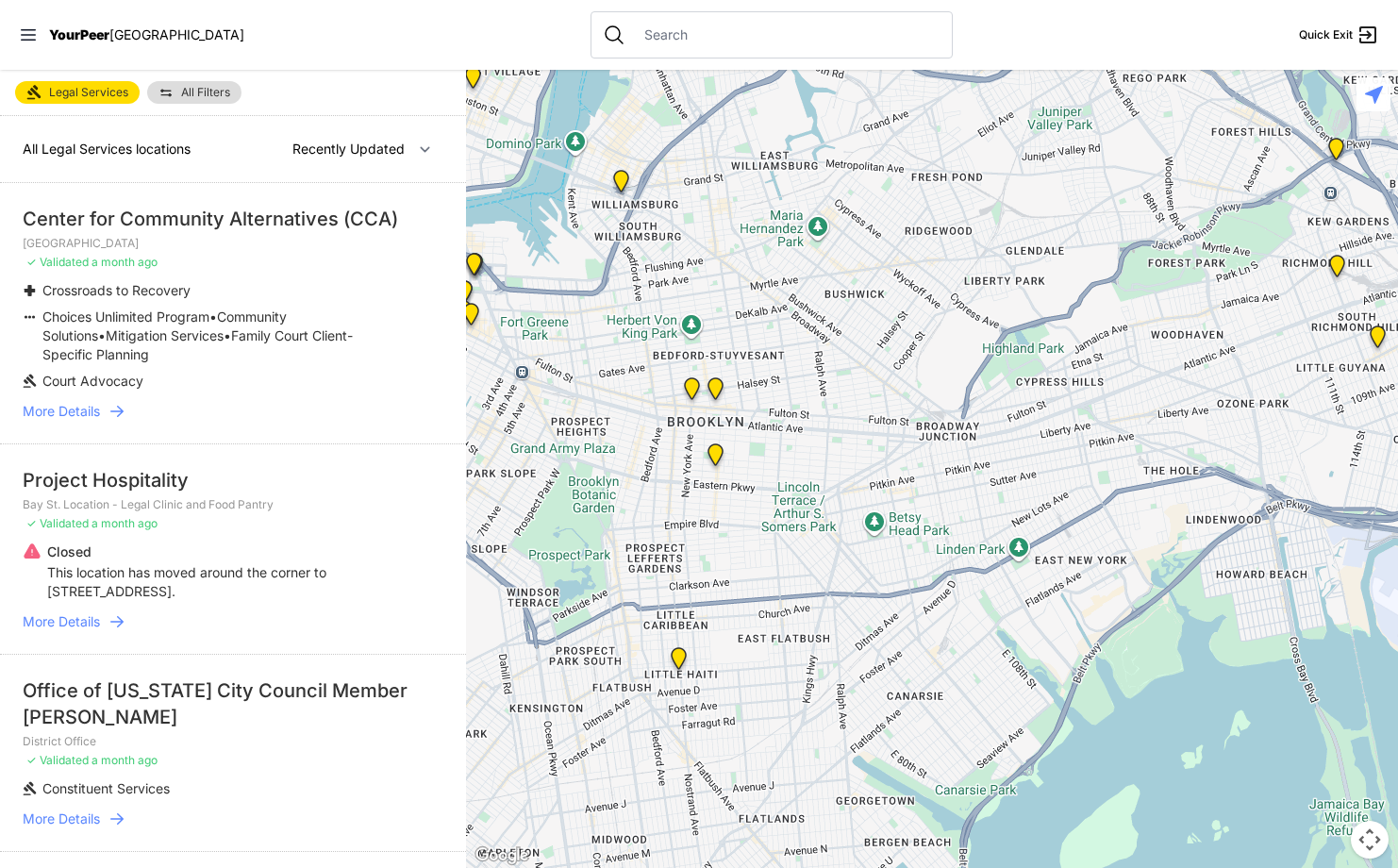
drag, startPoint x: 1175, startPoint y: 629, endPoint x: 1281, endPoint y: 520, distance: 152.0
click at [1281, 520] on div at bounding box center [932, 468] width 932 height 798
click at [718, 449] on img "Crown Heights, Brooklyn Neighborhood Storefront Center" at bounding box center [715, 458] width 24 height 30
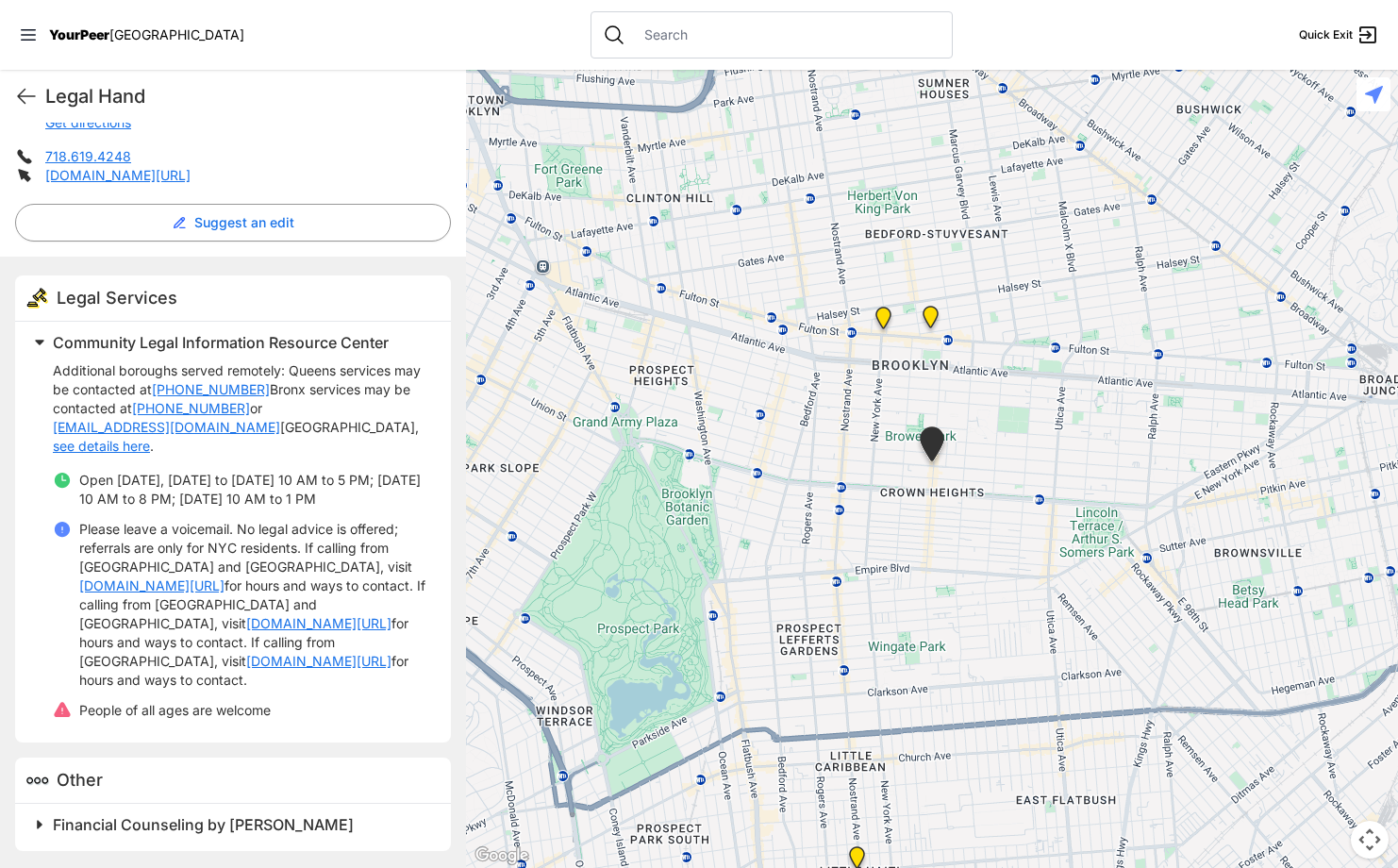
scroll to position [431, 0]
click at [48, 823] on span at bounding box center [276, 822] width 498 height 27
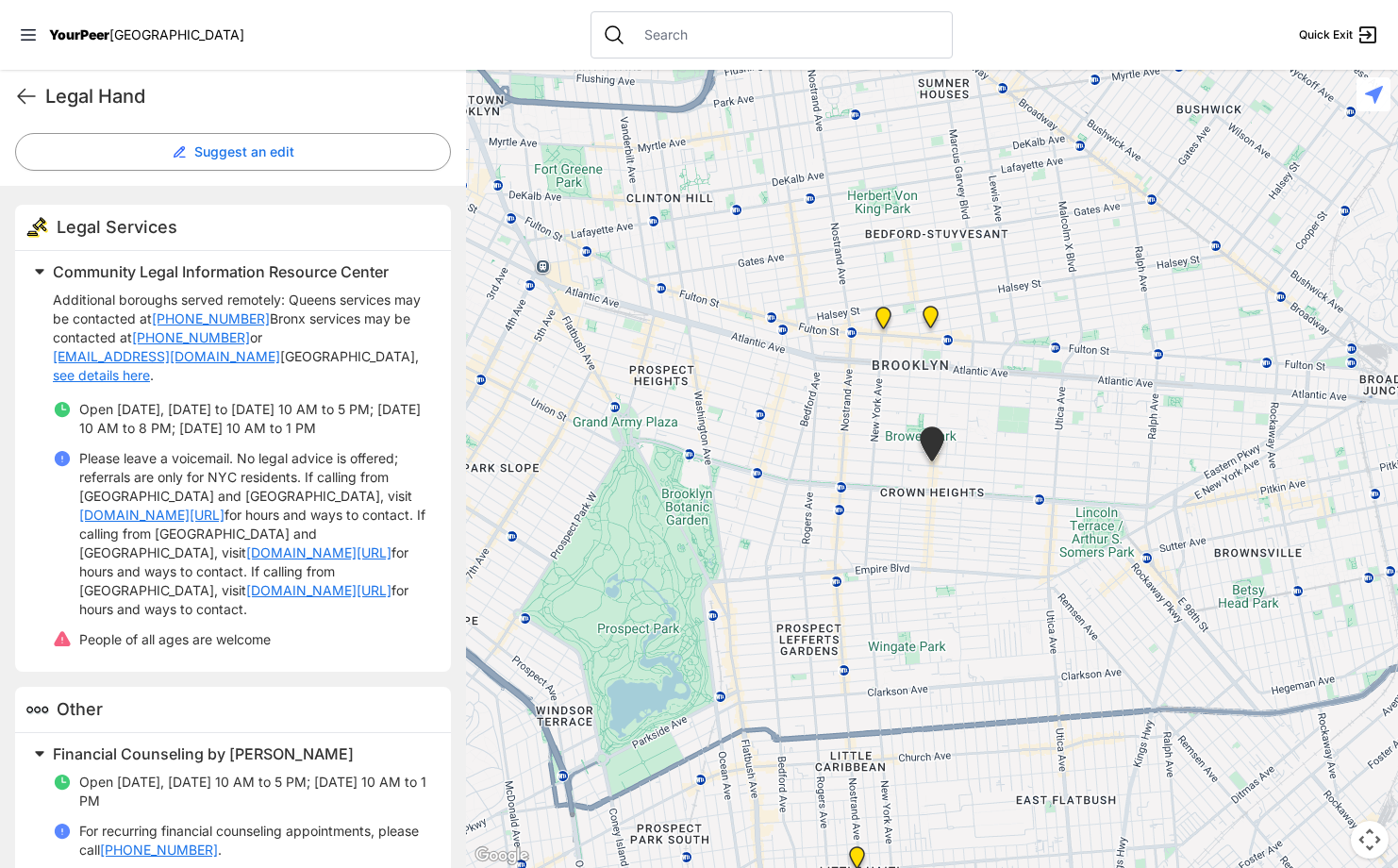
scroll to position [562, 0]
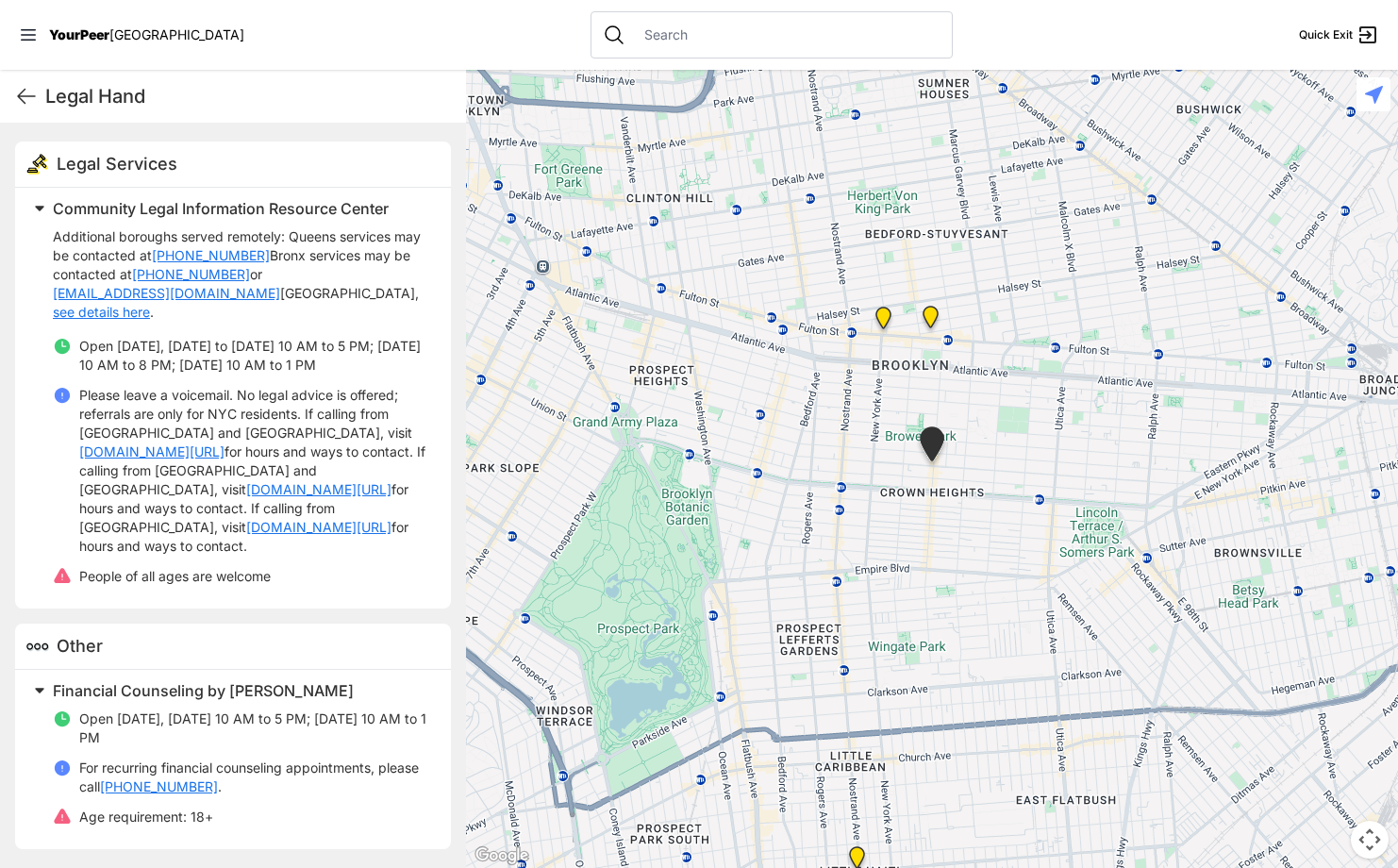
click at [884, 328] on img "Restoration Plaza" at bounding box center [884, 322] width 24 height 30
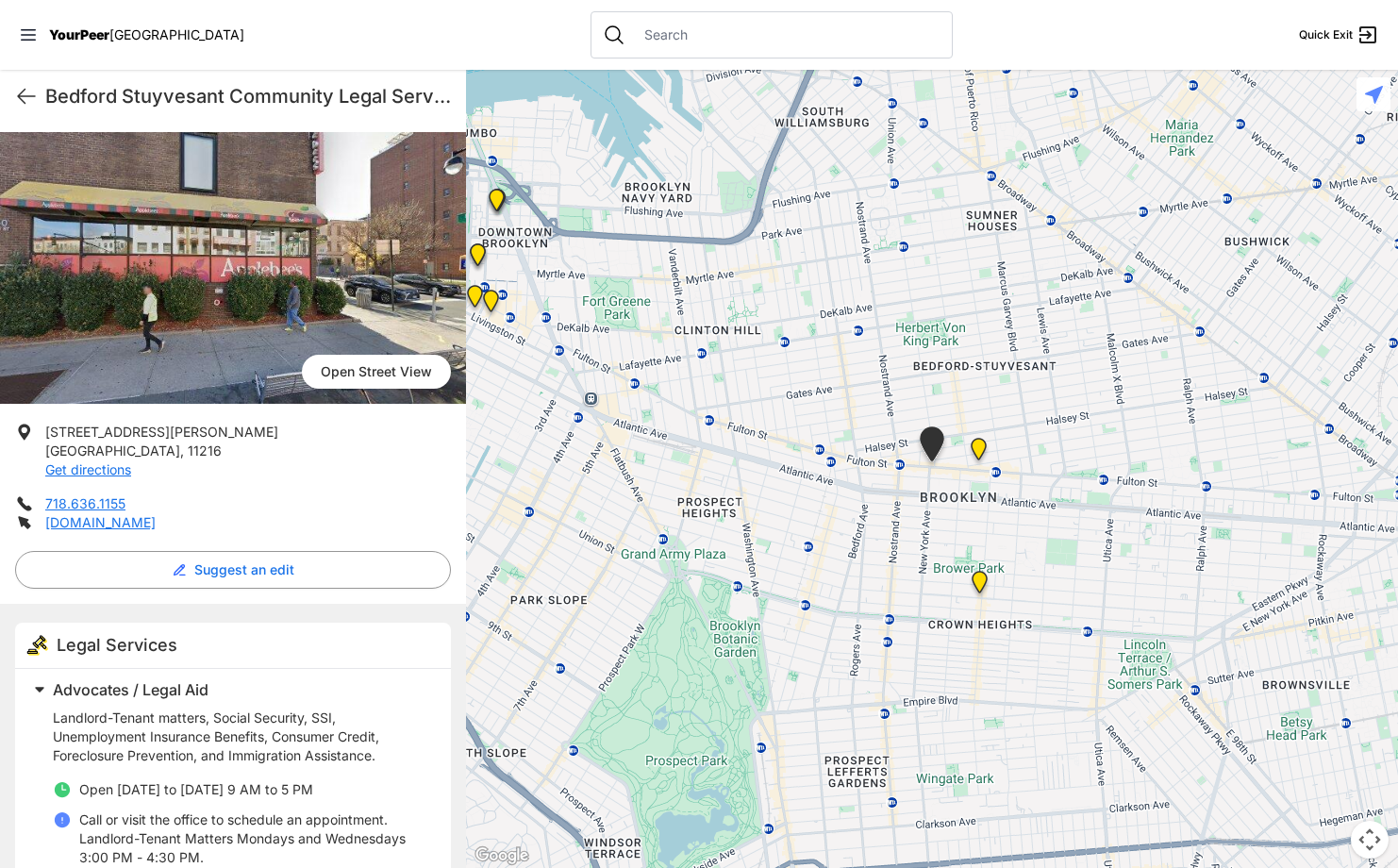
scroll to position [273, 0]
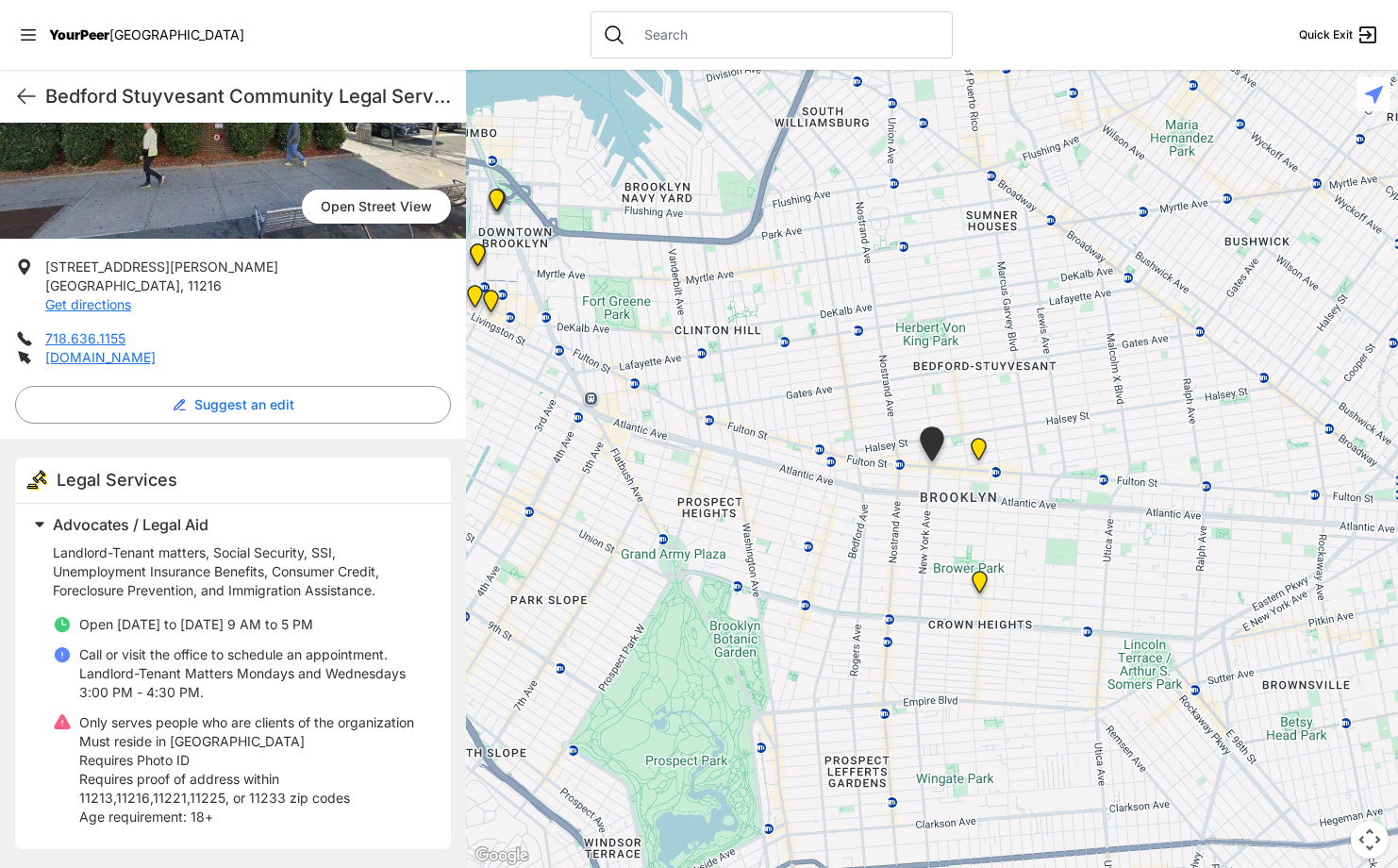
click at [974, 446] on img "Fulton Street" at bounding box center [979, 452] width 24 height 30
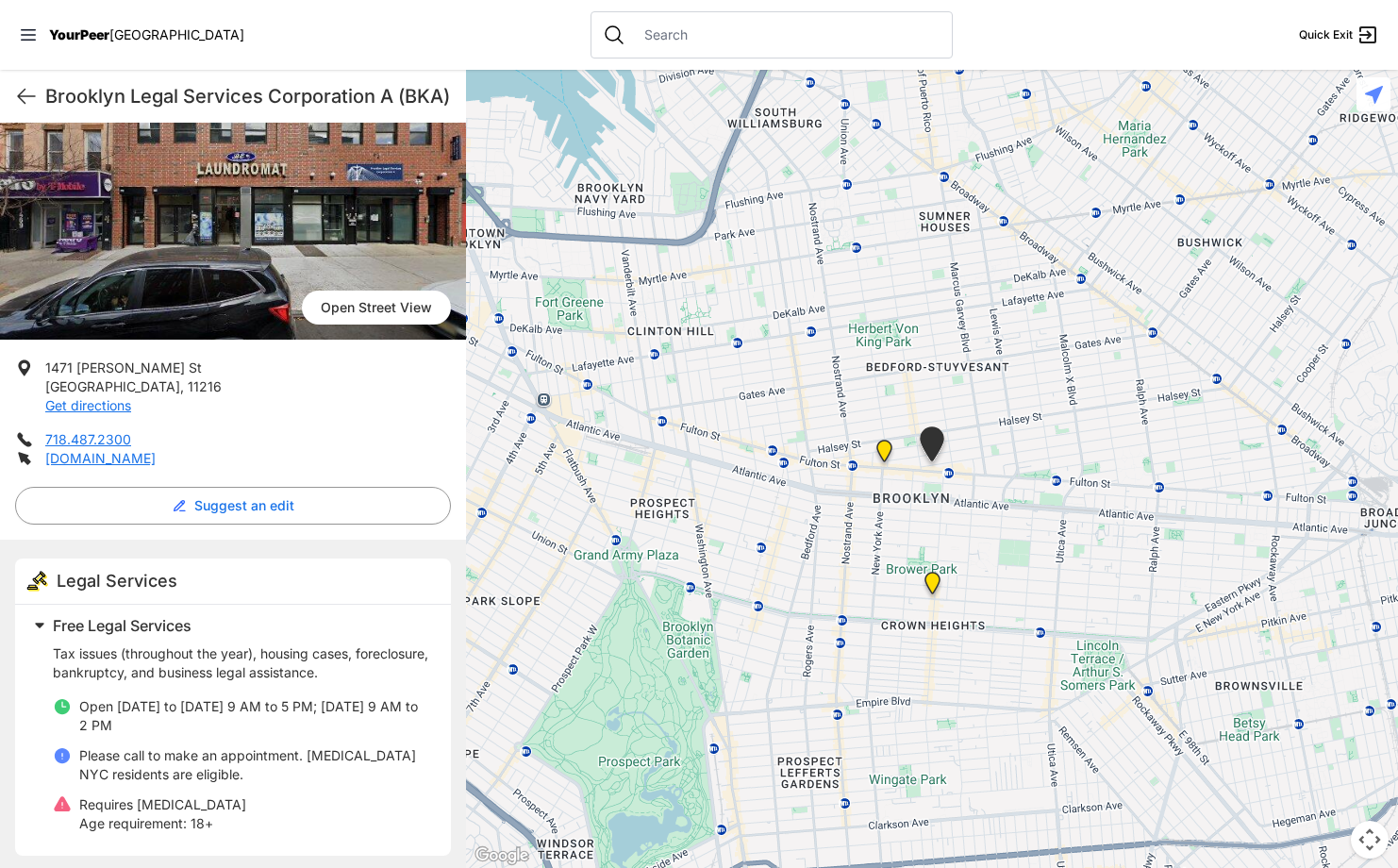
scroll to position [151, 0]
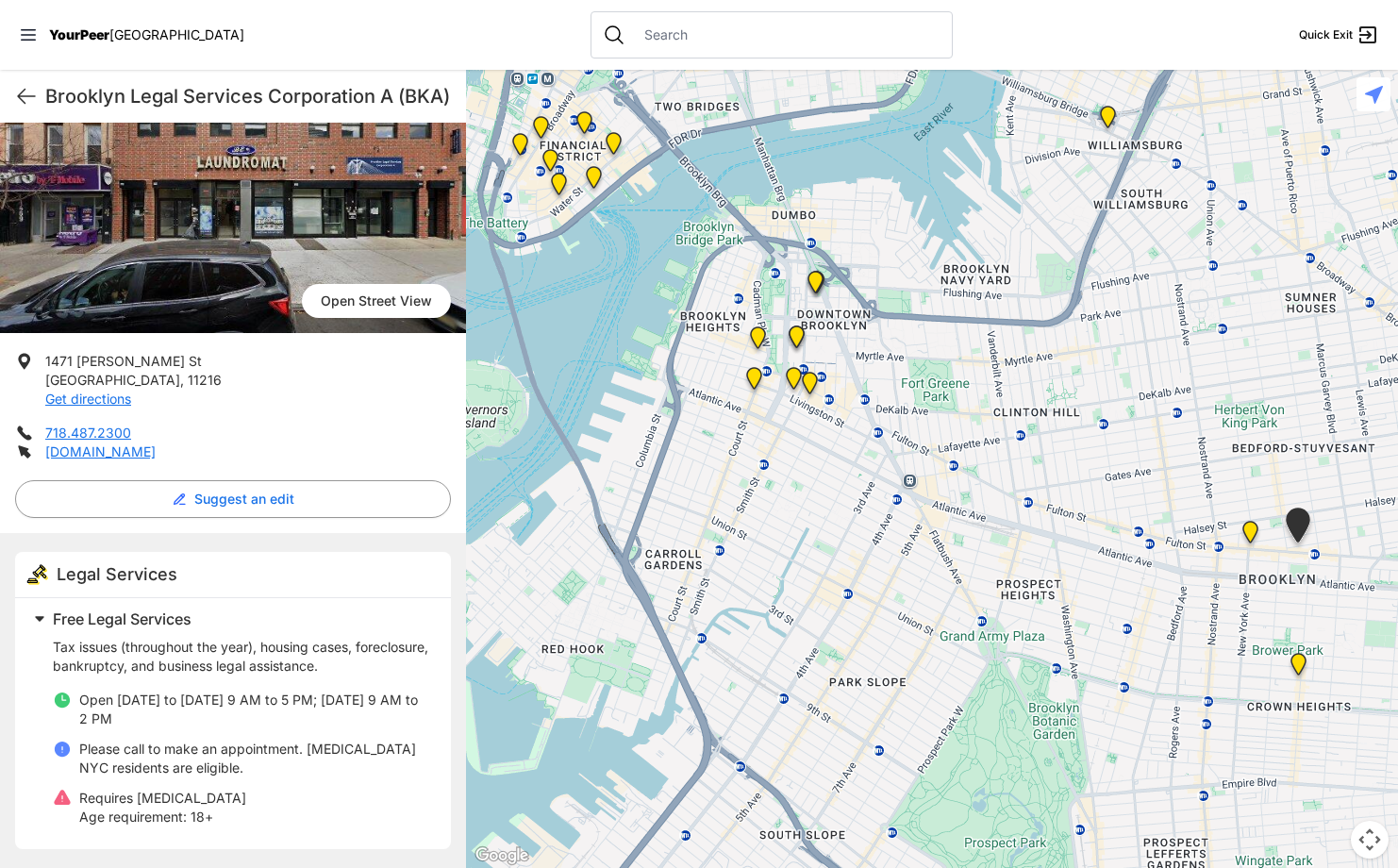
drag, startPoint x: 995, startPoint y: 526, endPoint x: 1361, endPoint y: 608, distance: 375.1
click at [1361, 608] on div at bounding box center [932, 468] width 932 height 798
click at [814, 384] on img at bounding box center [810, 387] width 24 height 30
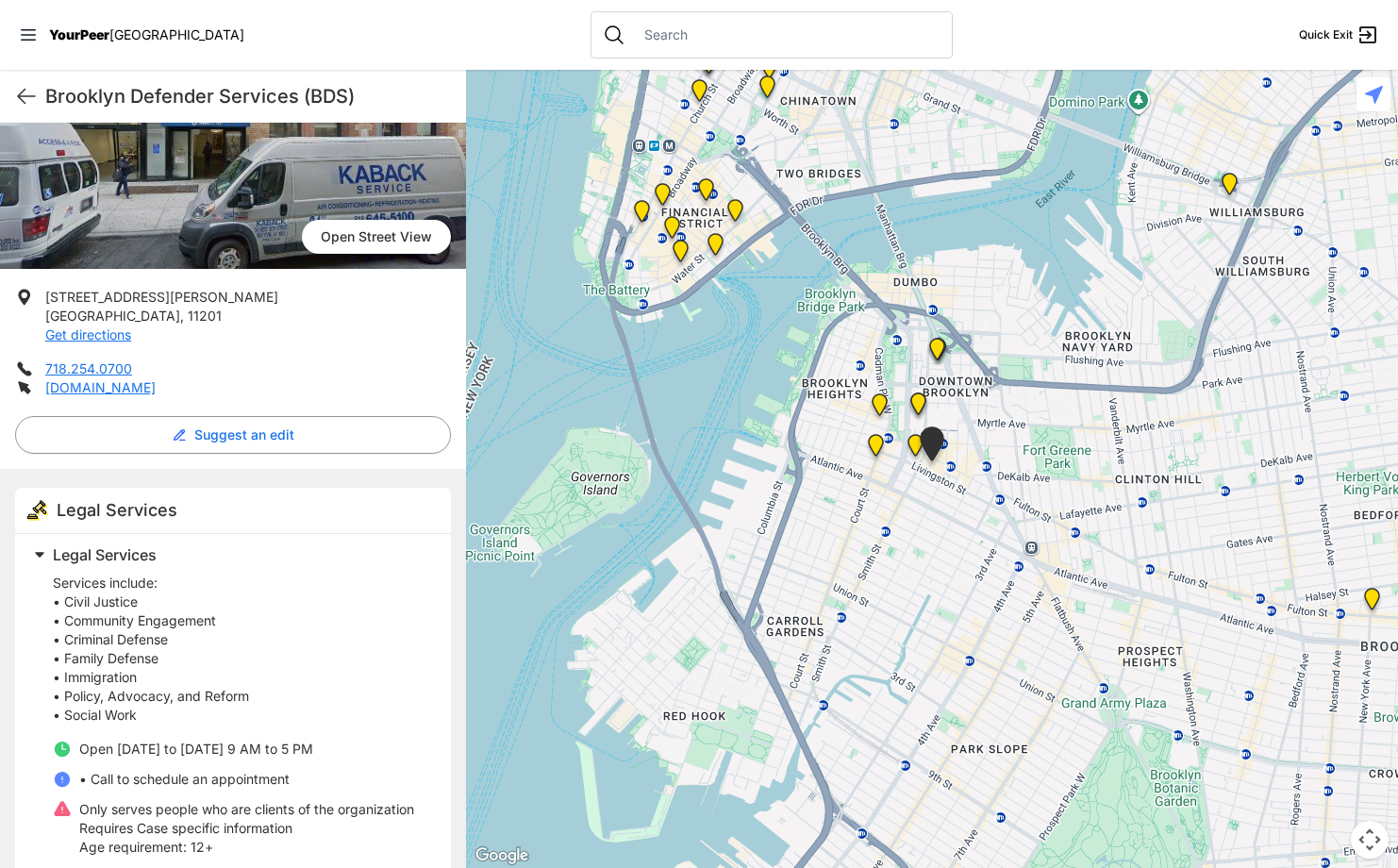
scroll to position [227, 0]
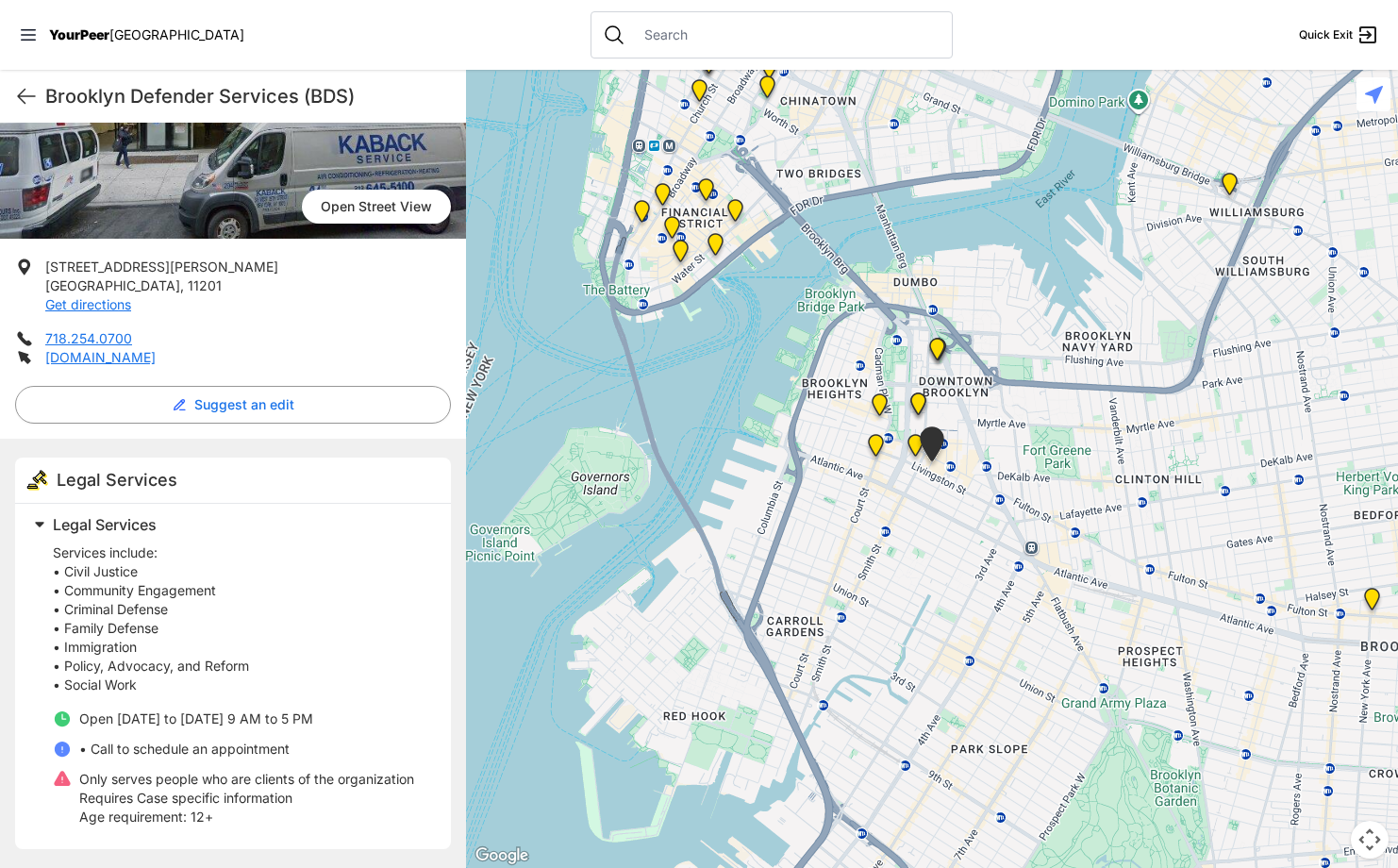
click at [917, 444] on img at bounding box center [932, 447] width 32 height 43
click at [913, 443] on img "Brooklyn Housing Court Office" at bounding box center [916, 448] width 24 height 30
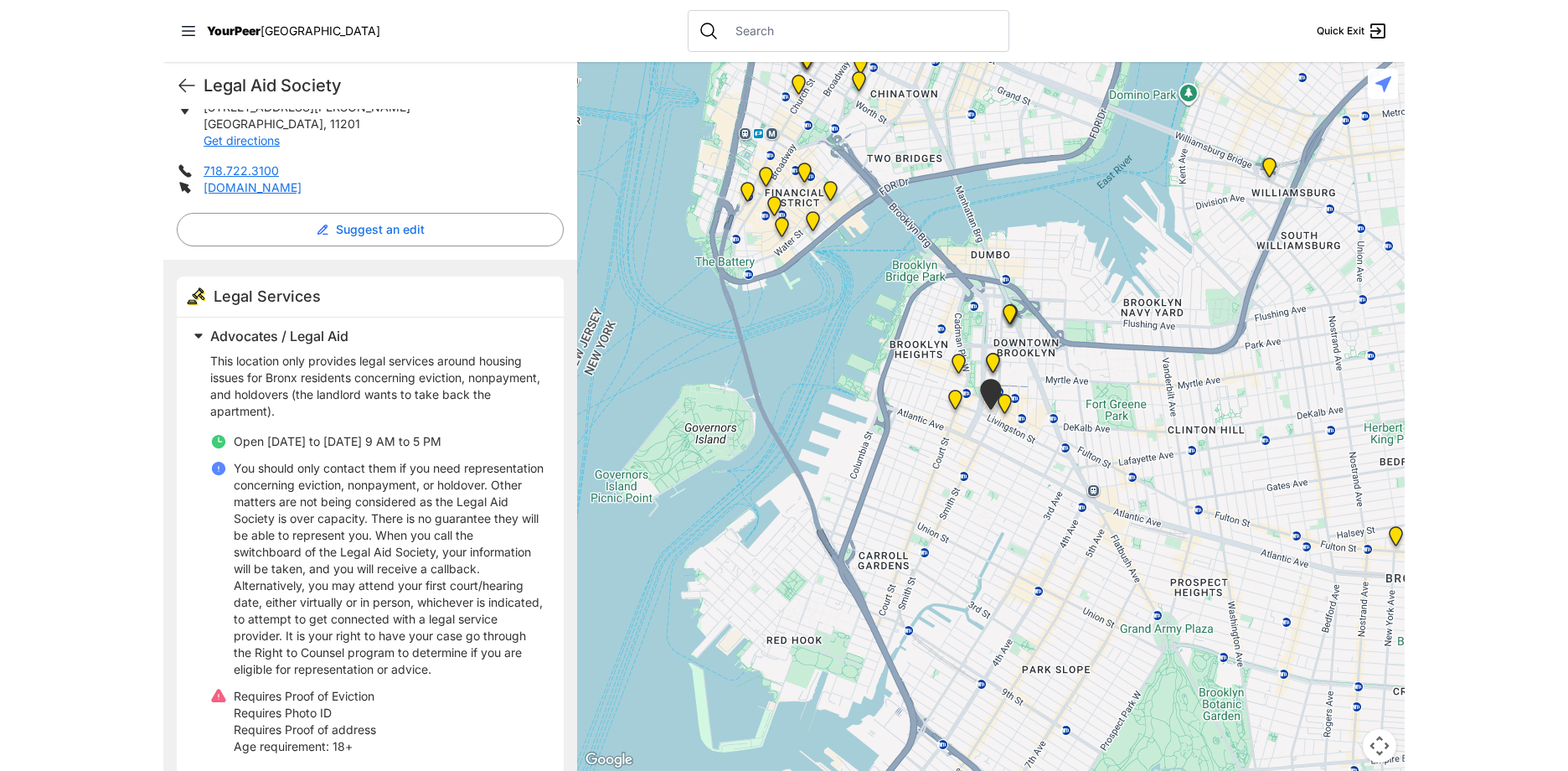
scroll to position [386, 0]
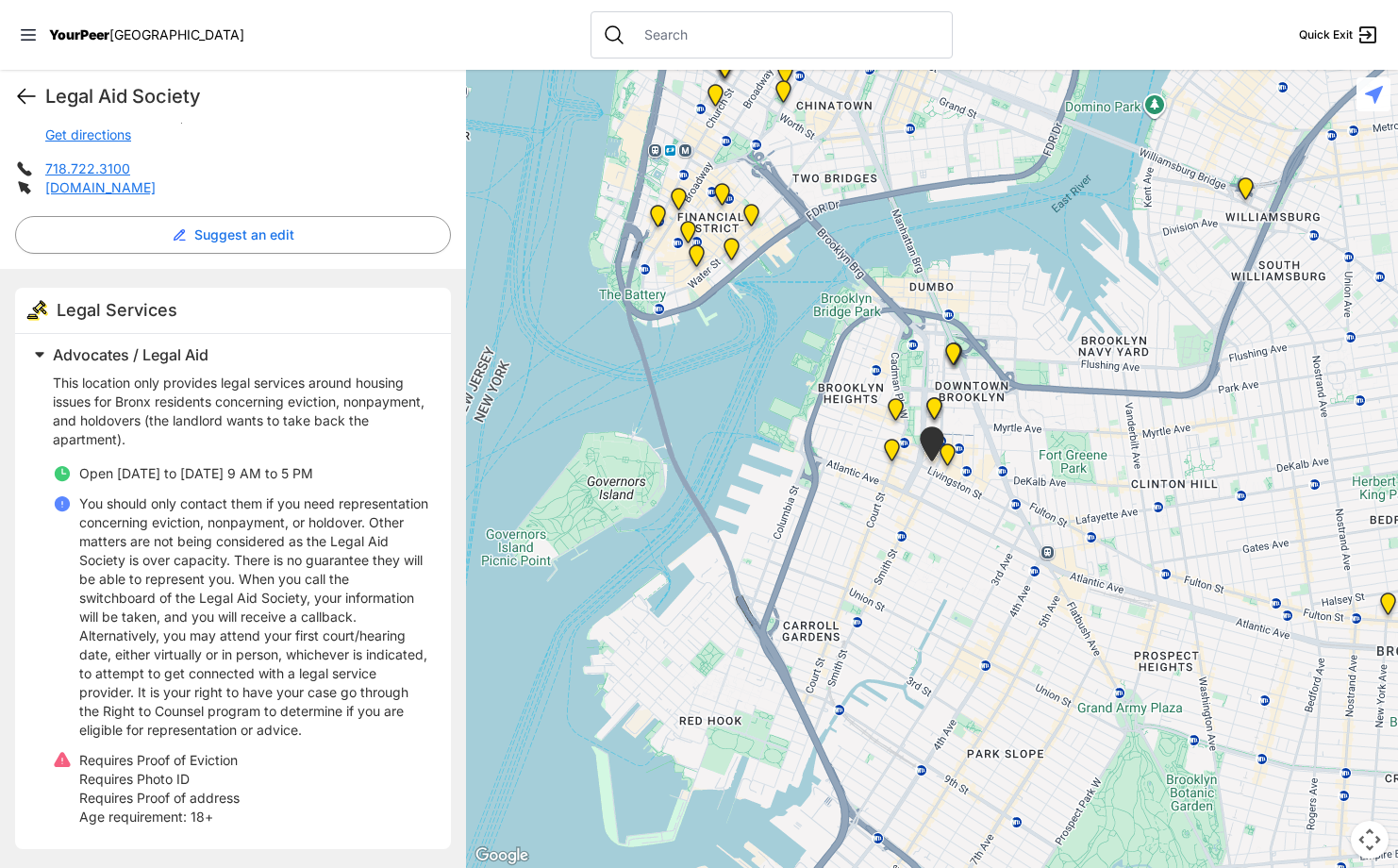
click at [15, 106] on icon at bounding box center [26, 96] width 23 height 23
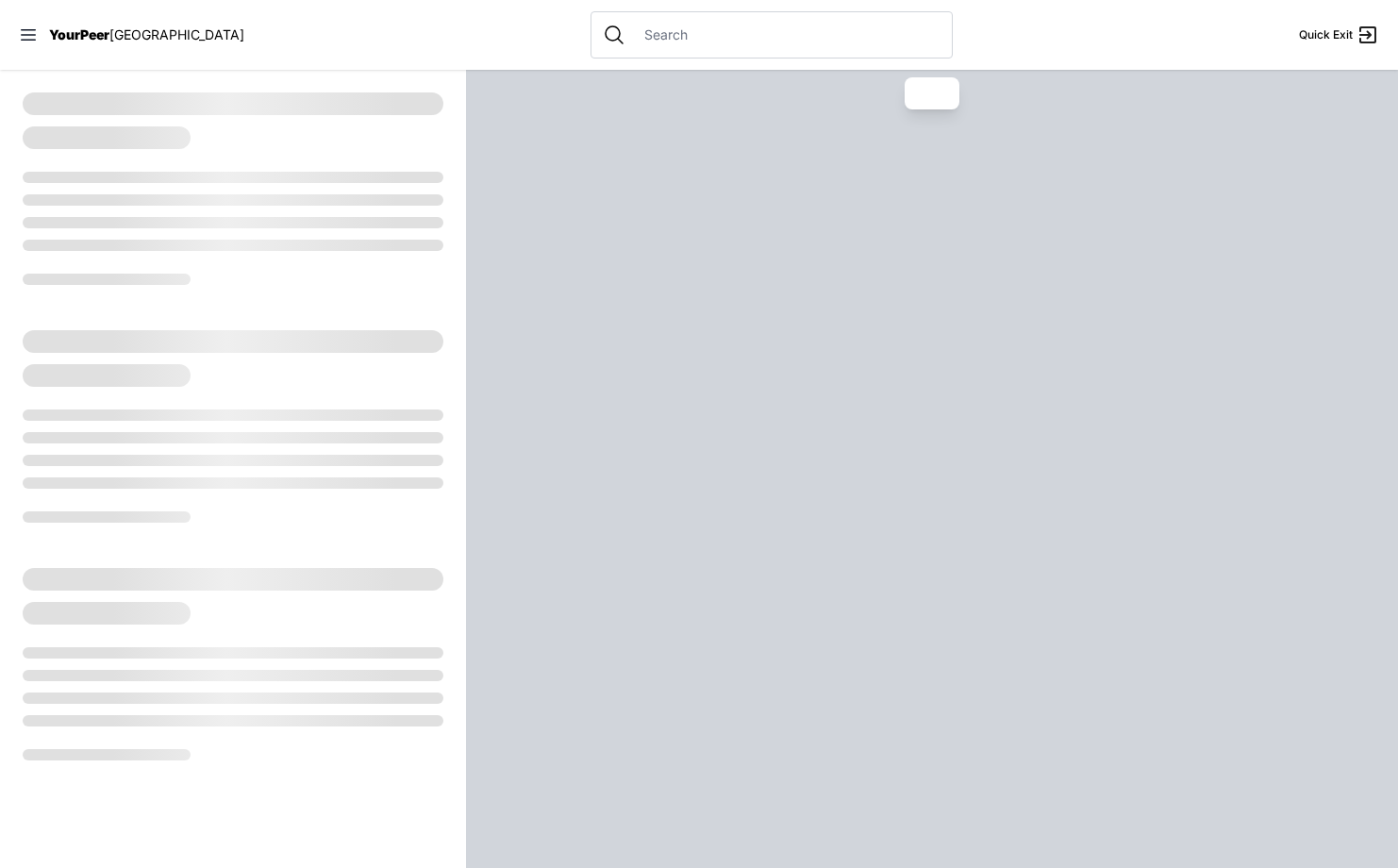
select select "recentlyUpdated"
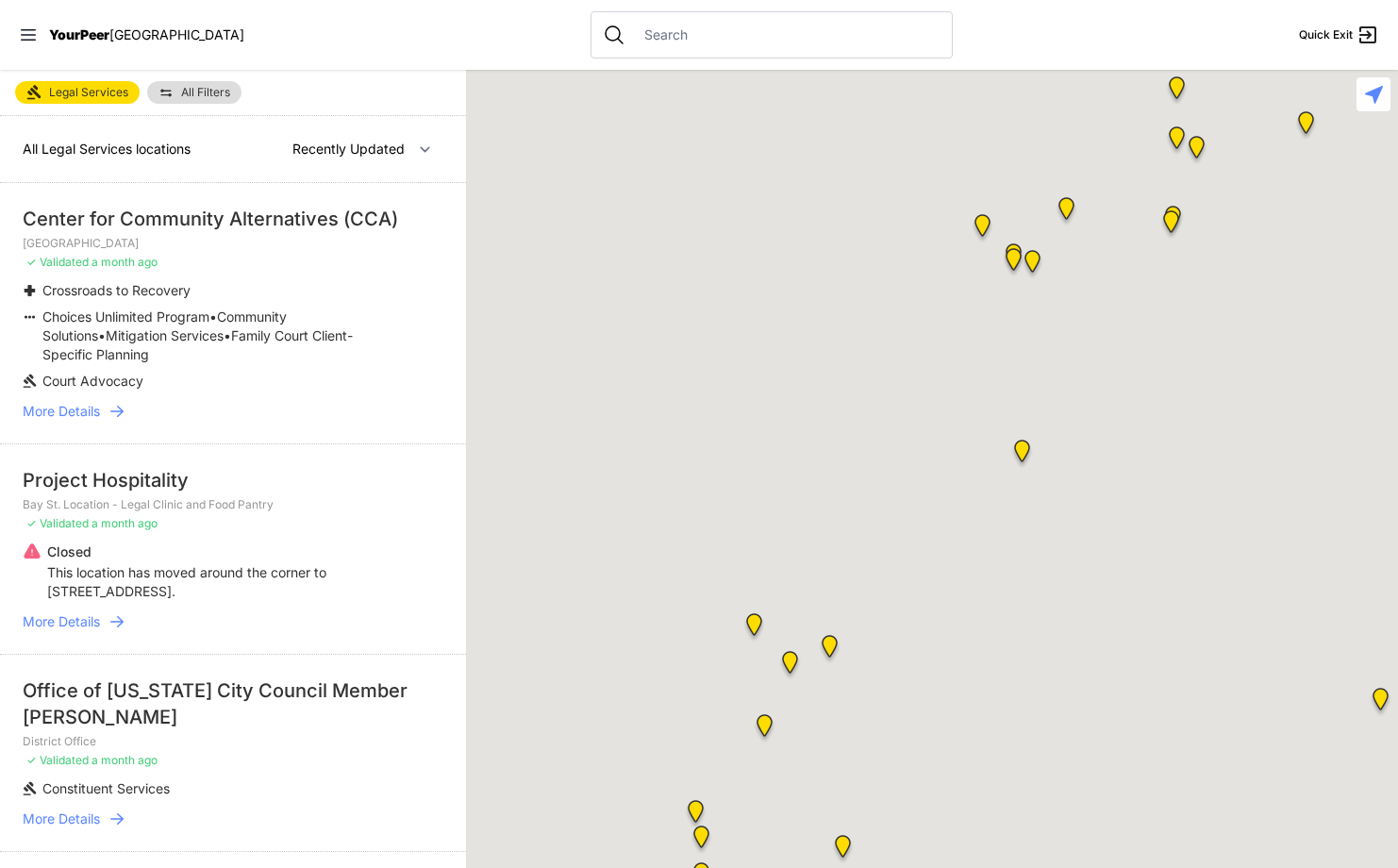
click at [44, 35] on div "YourPeer [GEOGRAPHIC_DATA]" at bounding box center [132, 35] width 225 height 19
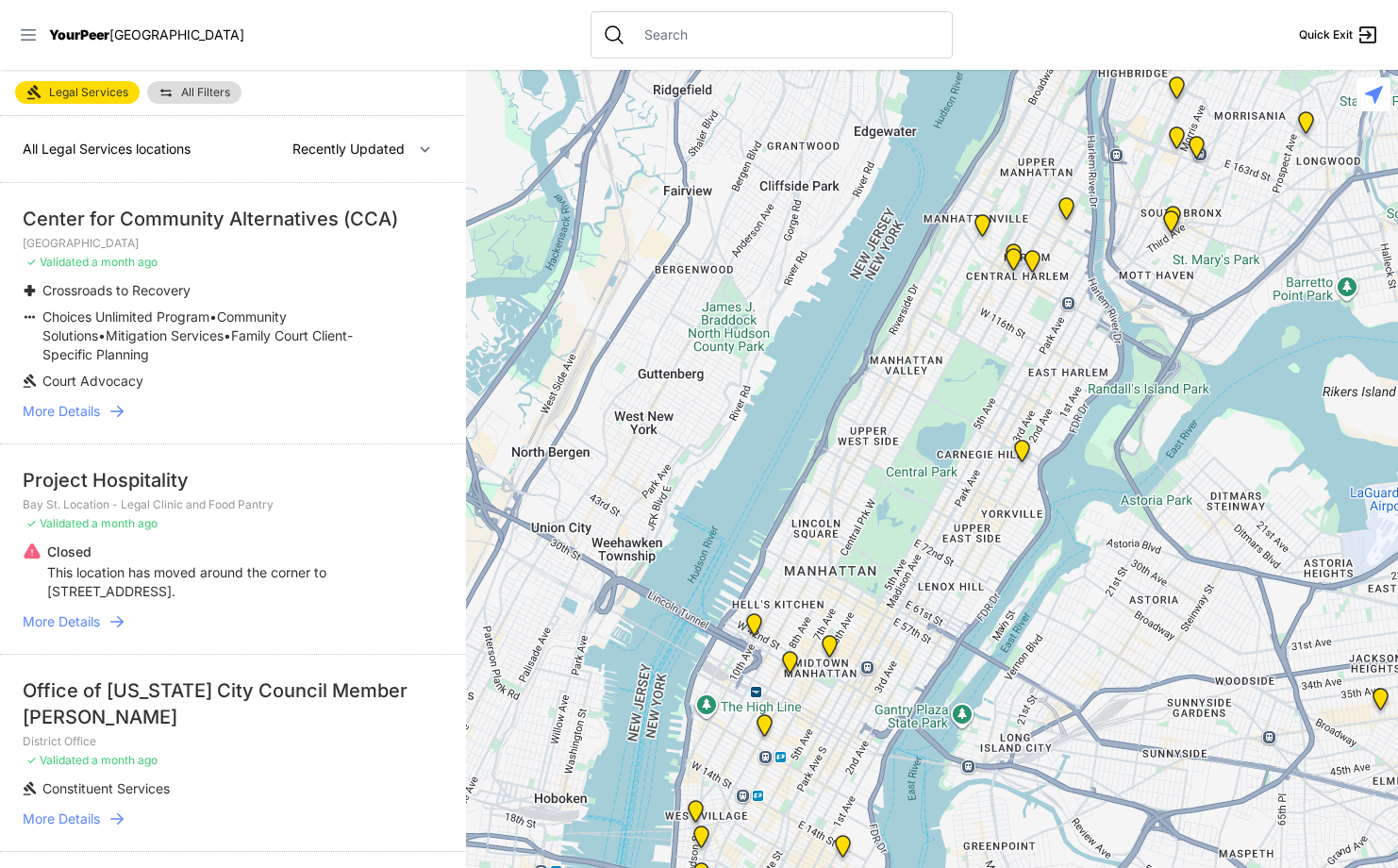
click at [28, 32] on icon at bounding box center [28, 35] width 19 height 19
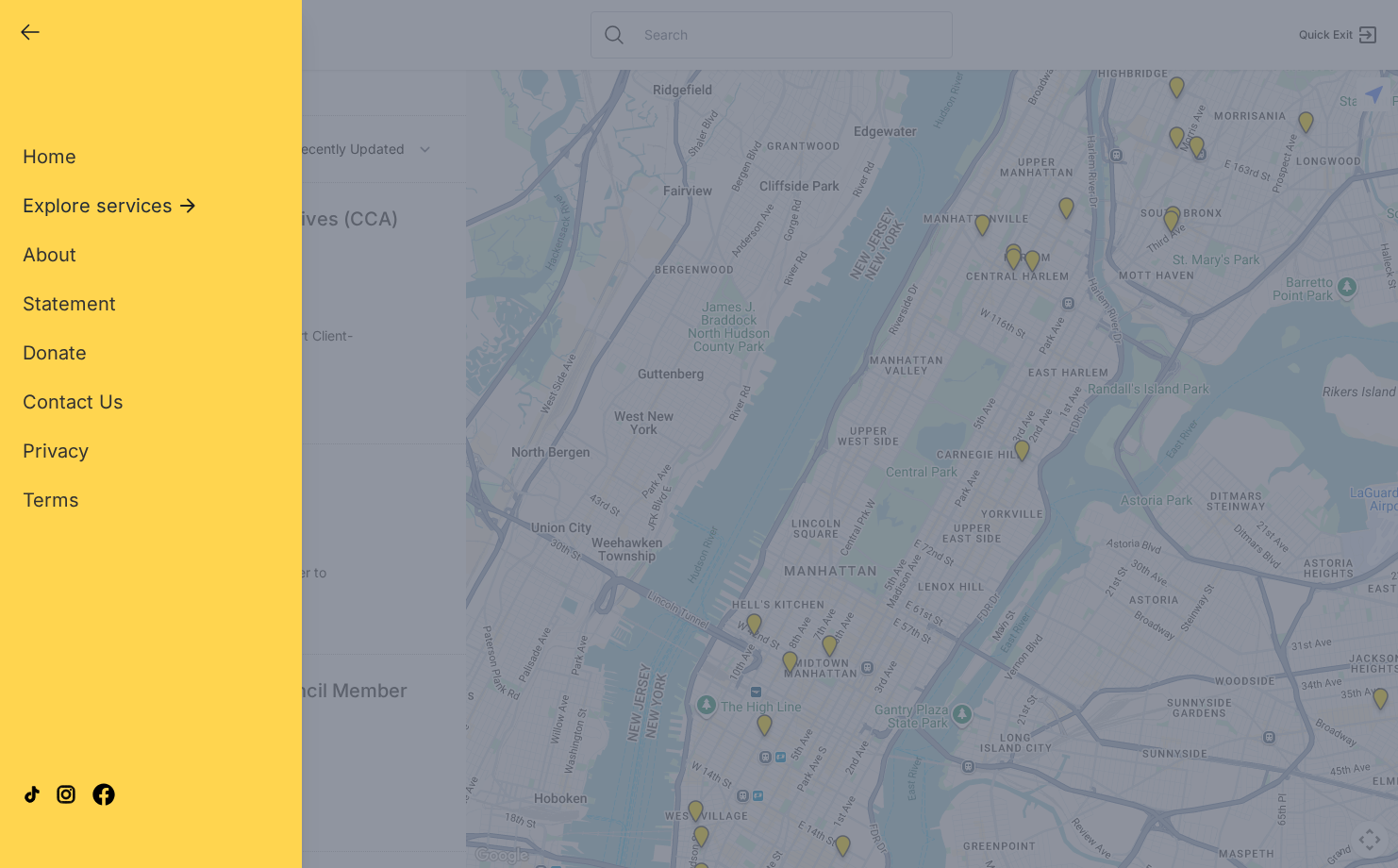
click at [179, 196] on icon at bounding box center [187, 205] width 23 height 23
click at [82, 602] on span "Other Services" at bounding box center [90, 598] width 135 height 23
select select "recentlyUpdated"
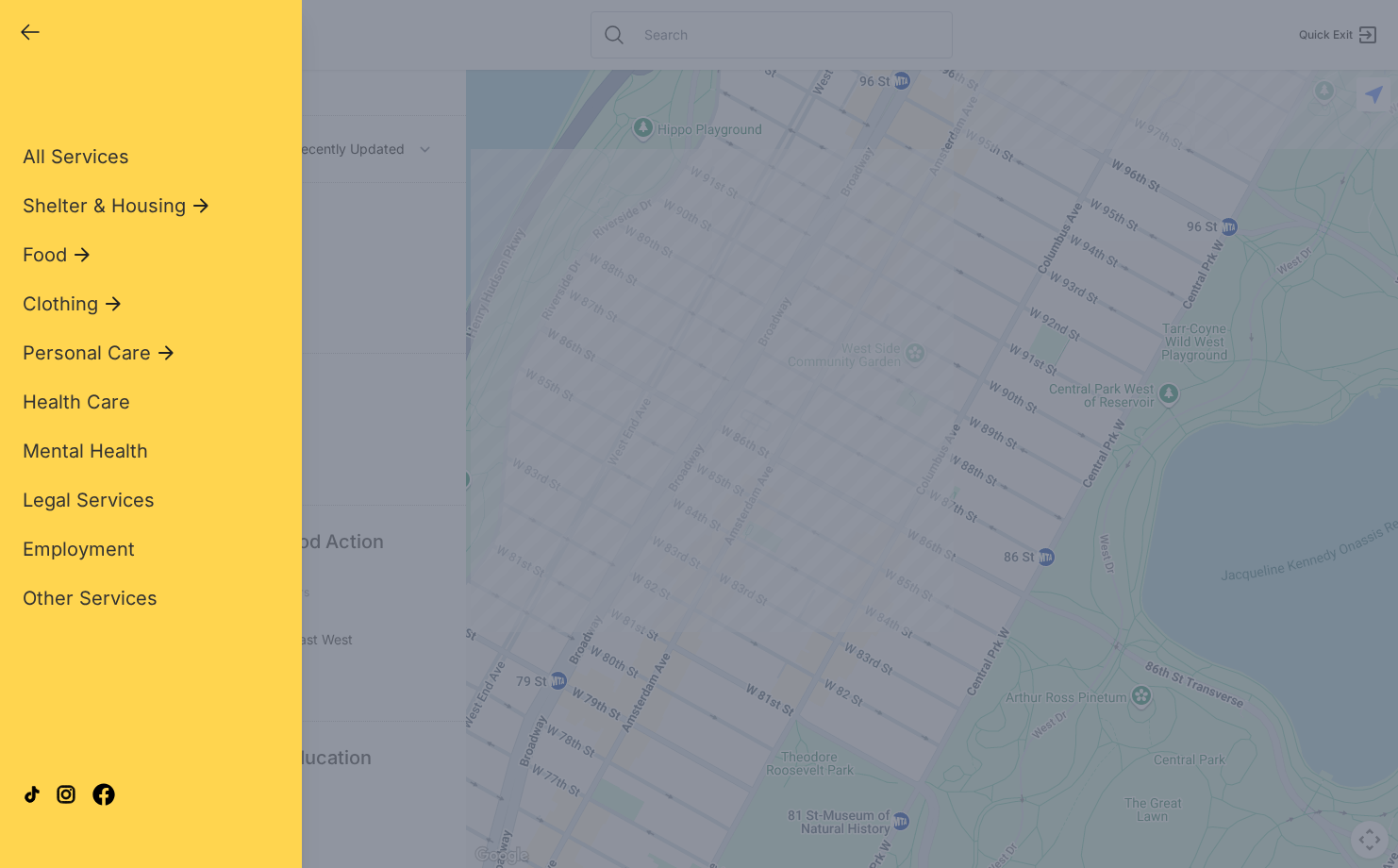
click at [682, 337] on div "Close panel YourPeer [GEOGRAPHIC_DATA] Quick Exit Single Adult Families Soup Ki…" at bounding box center [699, 434] width 1398 height 868
click at [734, 325] on div "Close panel YourPeer [GEOGRAPHIC_DATA] Quick Exit Single Adult Families Soup Ki…" at bounding box center [699, 434] width 1398 height 868
click at [657, 444] on div "Close panel YourPeer [GEOGRAPHIC_DATA] Quick Exit Single Adult Families Soup Ki…" at bounding box center [699, 434] width 1398 height 868
click at [653, 455] on div "Close panel YourPeer [GEOGRAPHIC_DATA] Quick Exit Single Adult Families Soup Ki…" at bounding box center [699, 434] width 1398 height 868
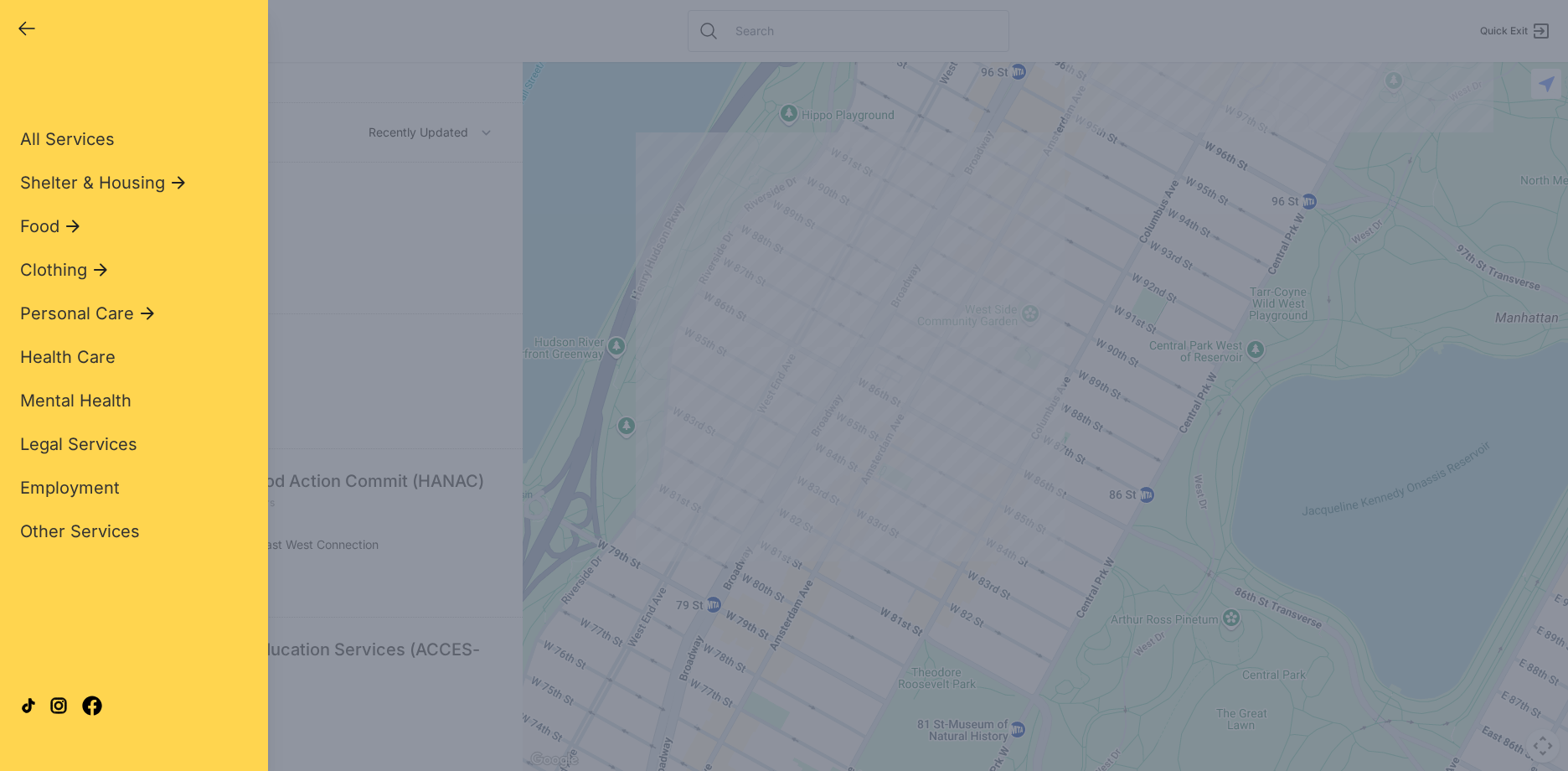
click at [883, 429] on div "Close panel YourPeer [GEOGRAPHIC_DATA] Quick Exit Single Adult Families Soup Ki…" at bounding box center [784, 385] width 1568 height 771
click at [143, 314] on icon at bounding box center [147, 313] width 13 height 12
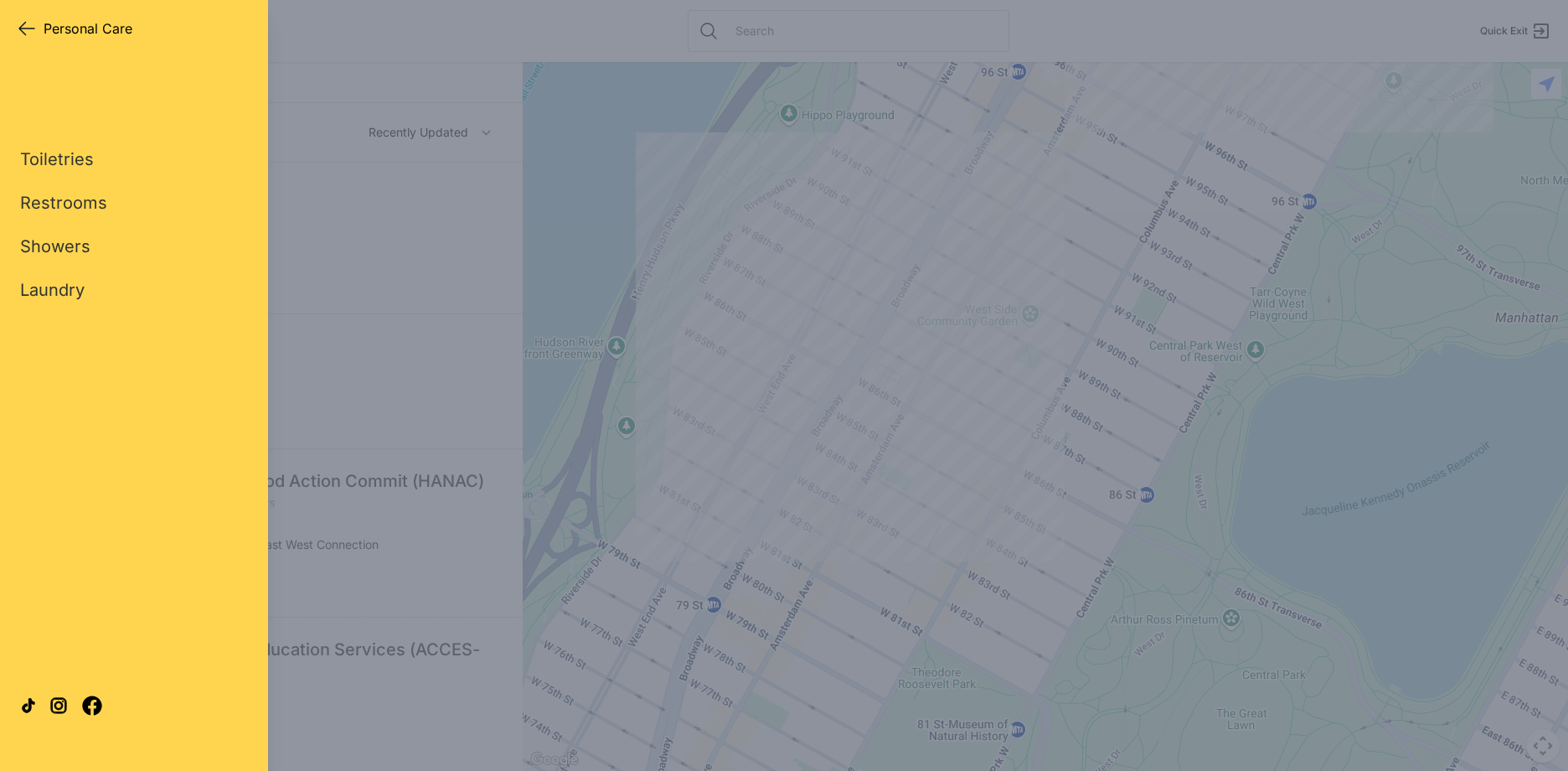
click at [16, 25] on div "Close panel Personal Care Personal Care Quick Exit" at bounding box center [134, 27] width 268 height 54
click at [34, 27] on icon "button" at bounding box center [27, 28] width 20 height 20
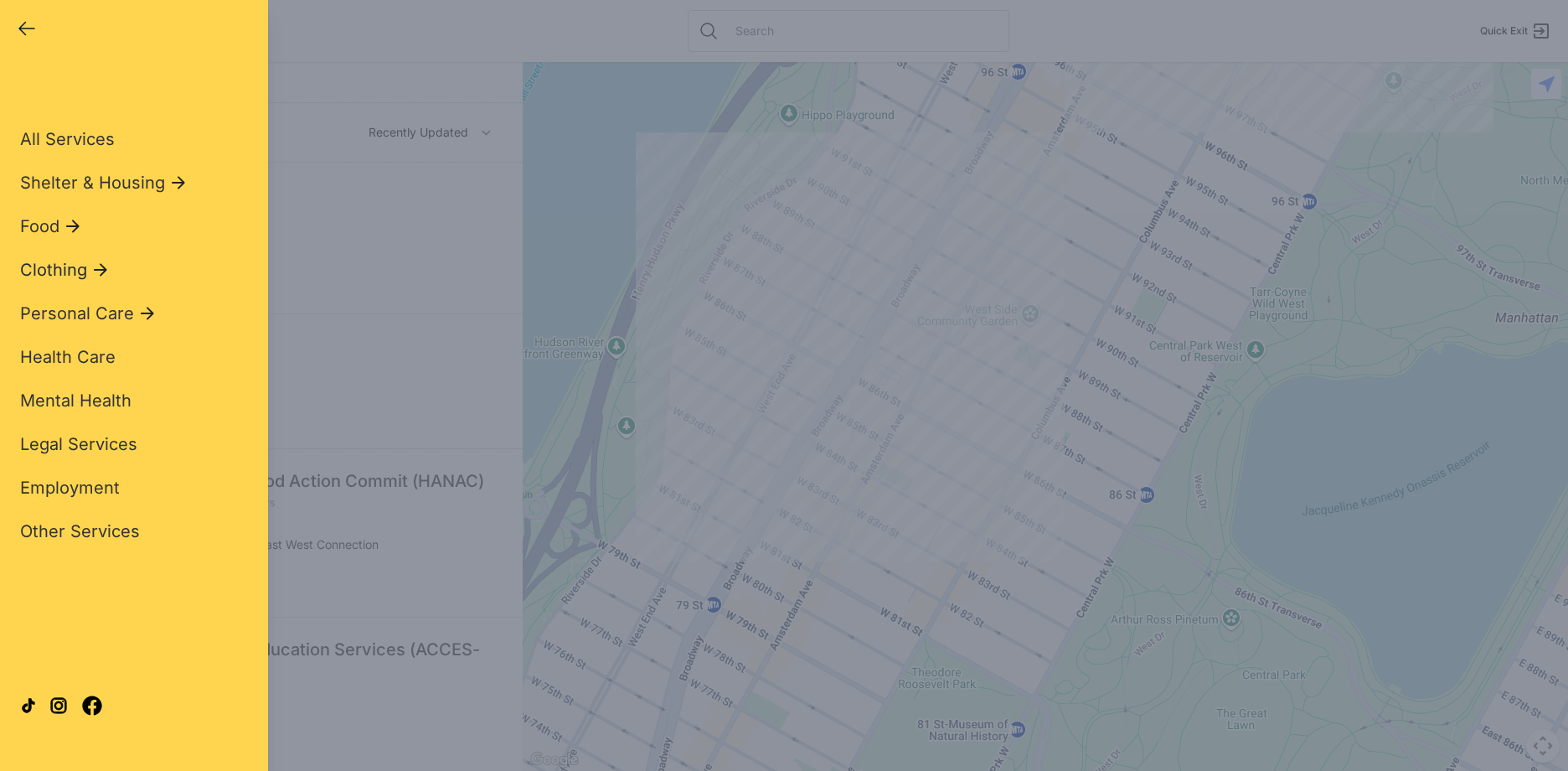
click at [99, 266] on icon at bounding box center [100, 269] width 20 height 20
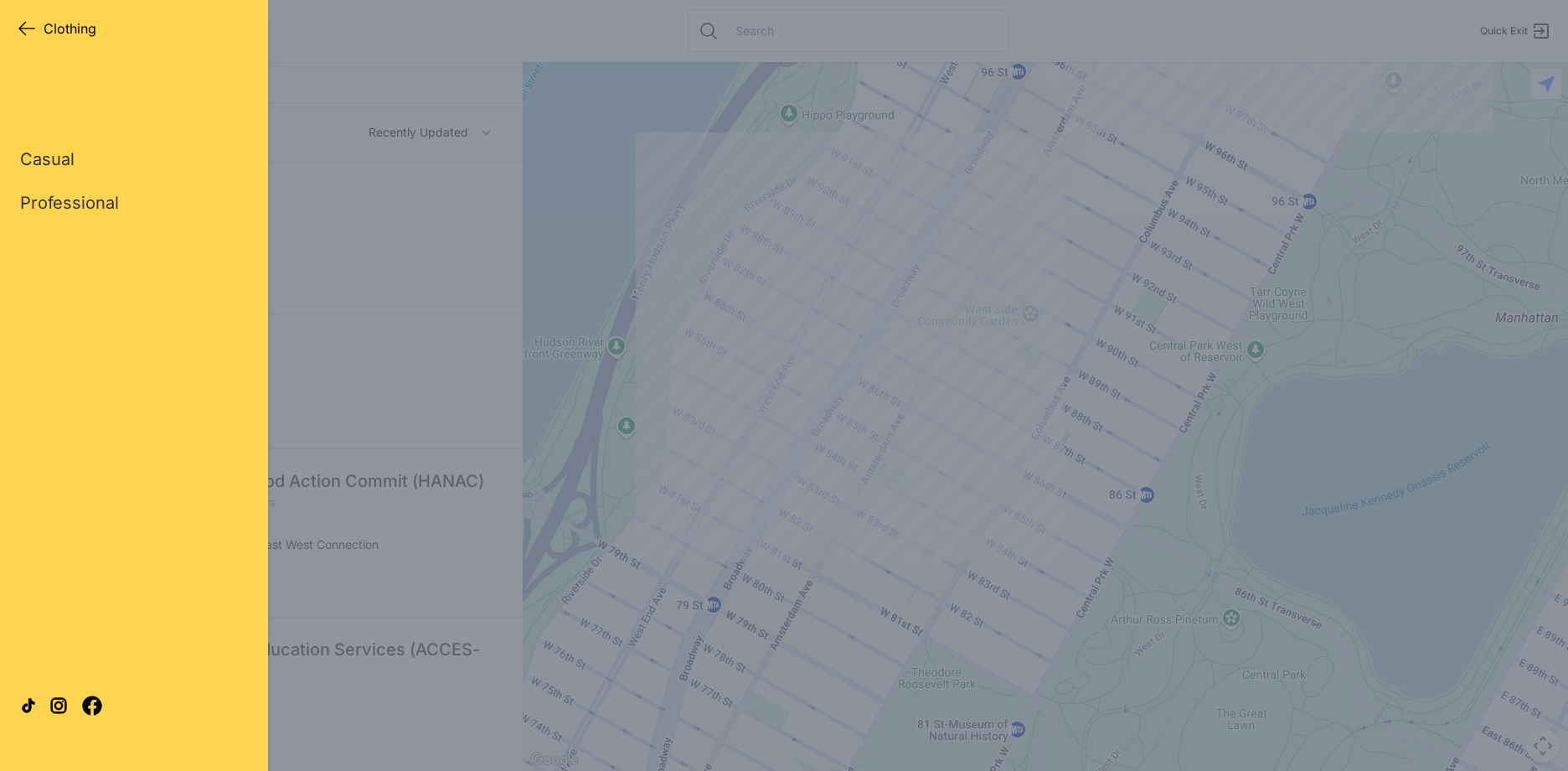
click at [27, 21] on icon "button" at bounding box center [27, 28] width 20 height 20
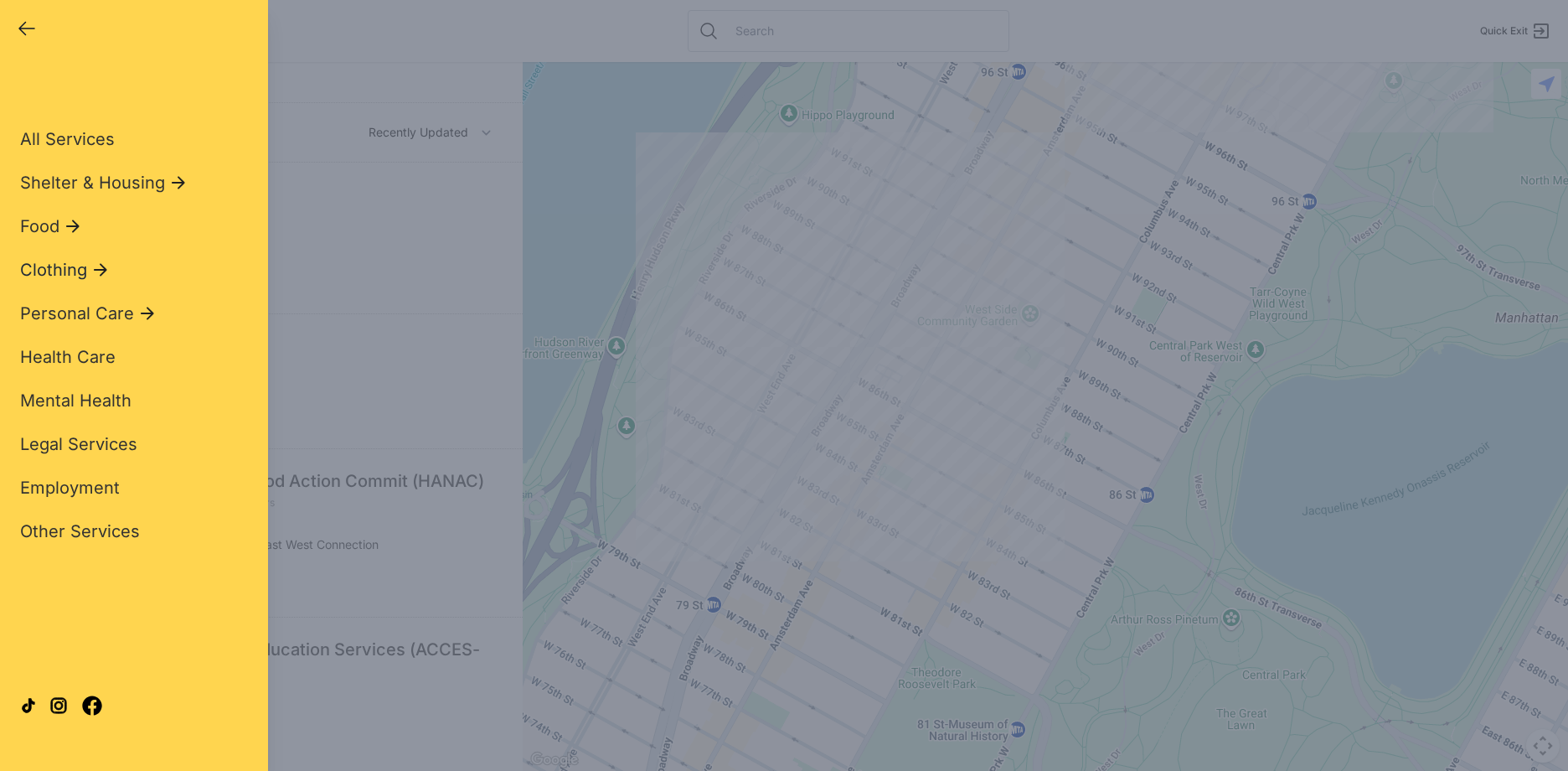
click at [98, 277] on icon at bounding box center [100, 269] width 20 height 20
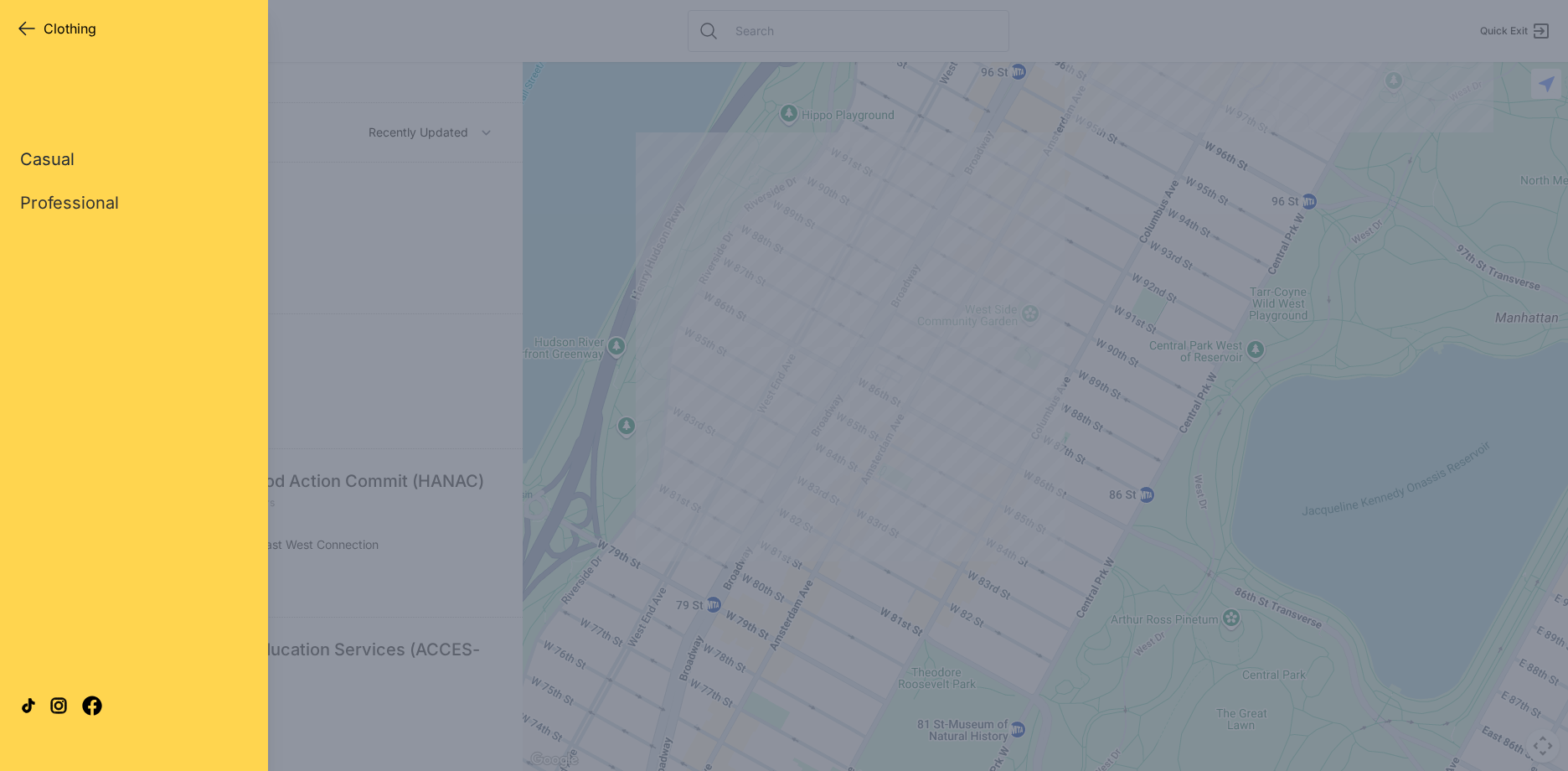
click at [53, 154] on link "Casual" at bounding box center [48, 159] width 55 height 24
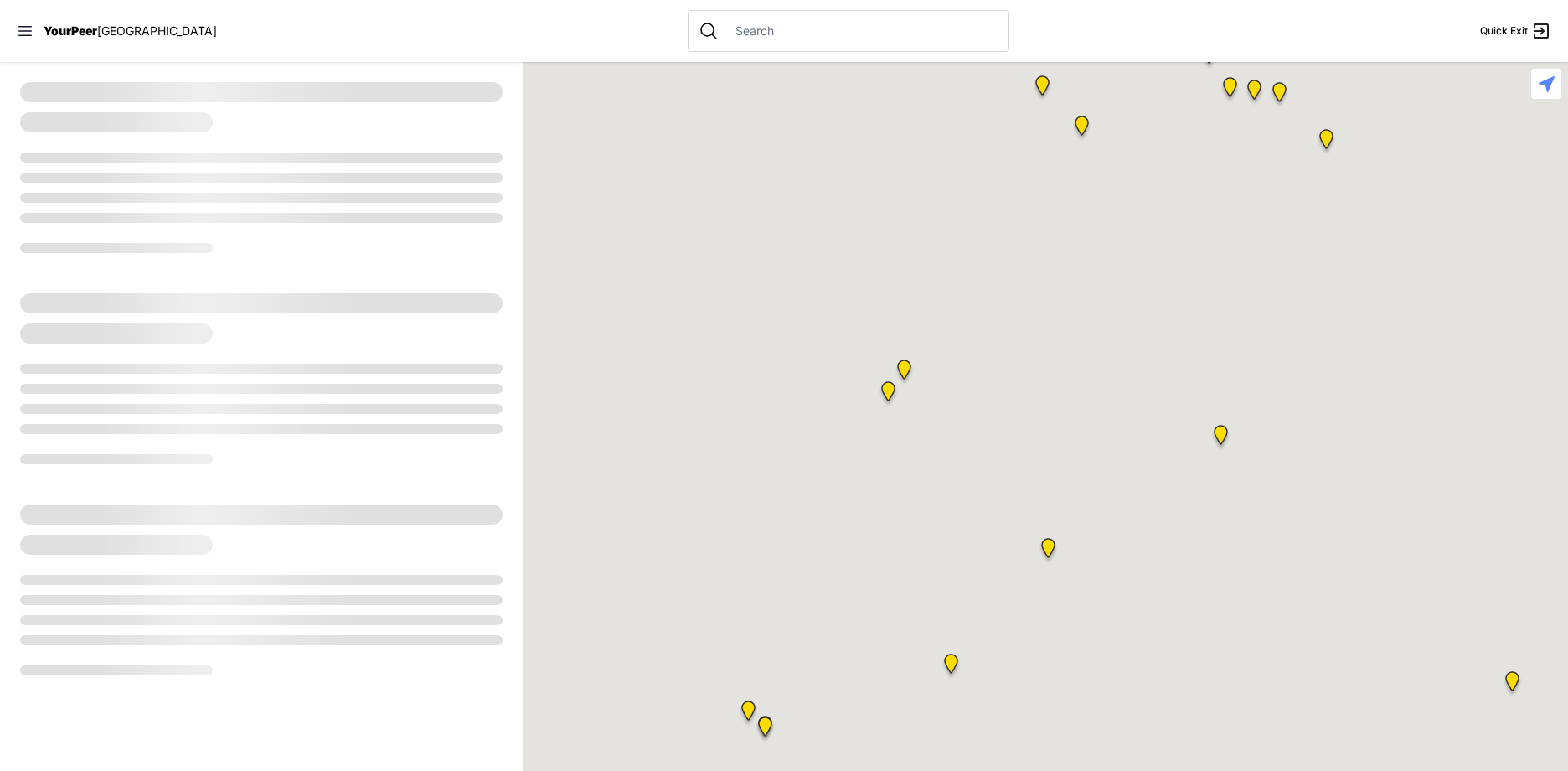
select select "recentlyUpdated"
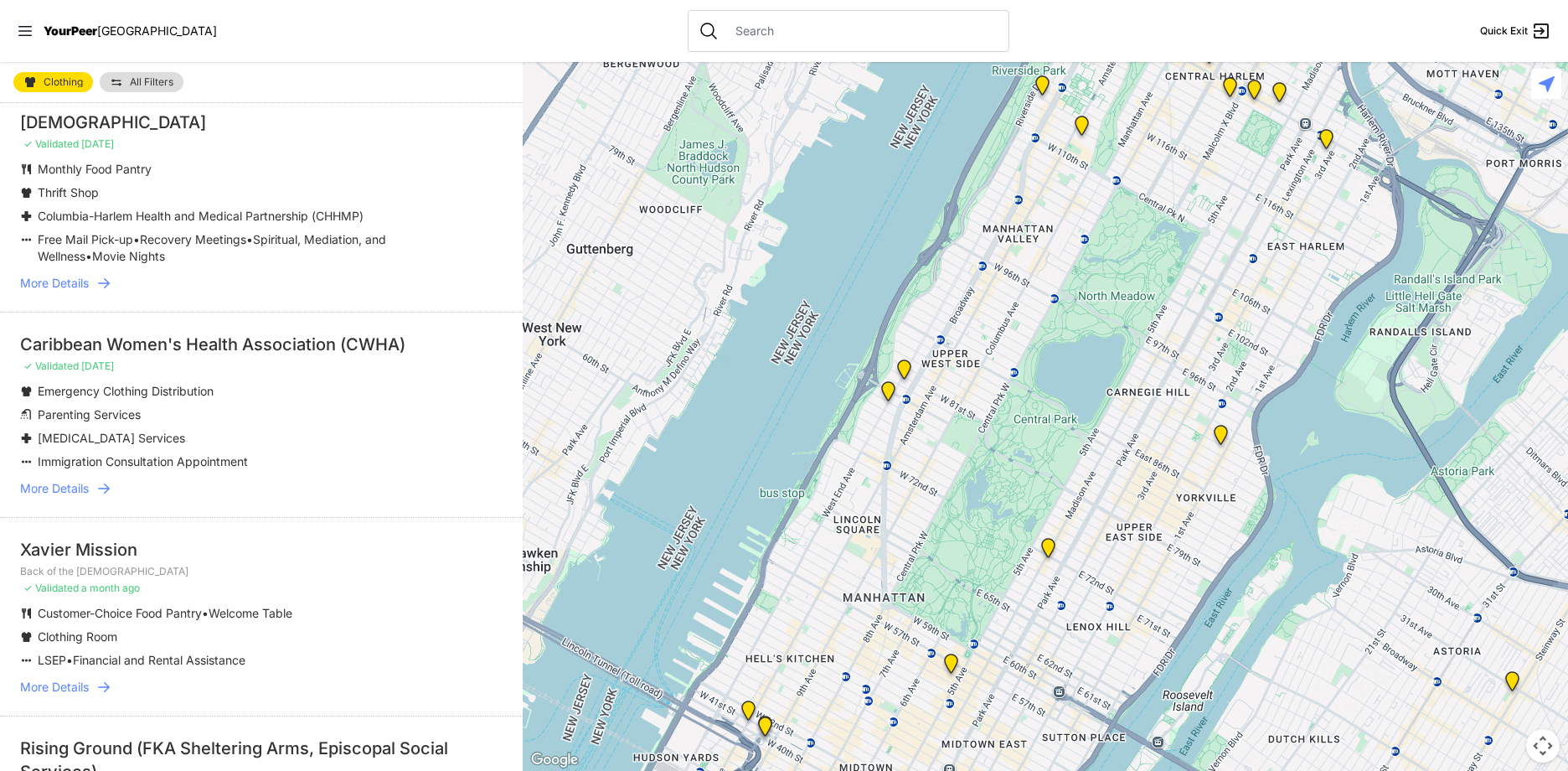
scroll to position [167, 0]
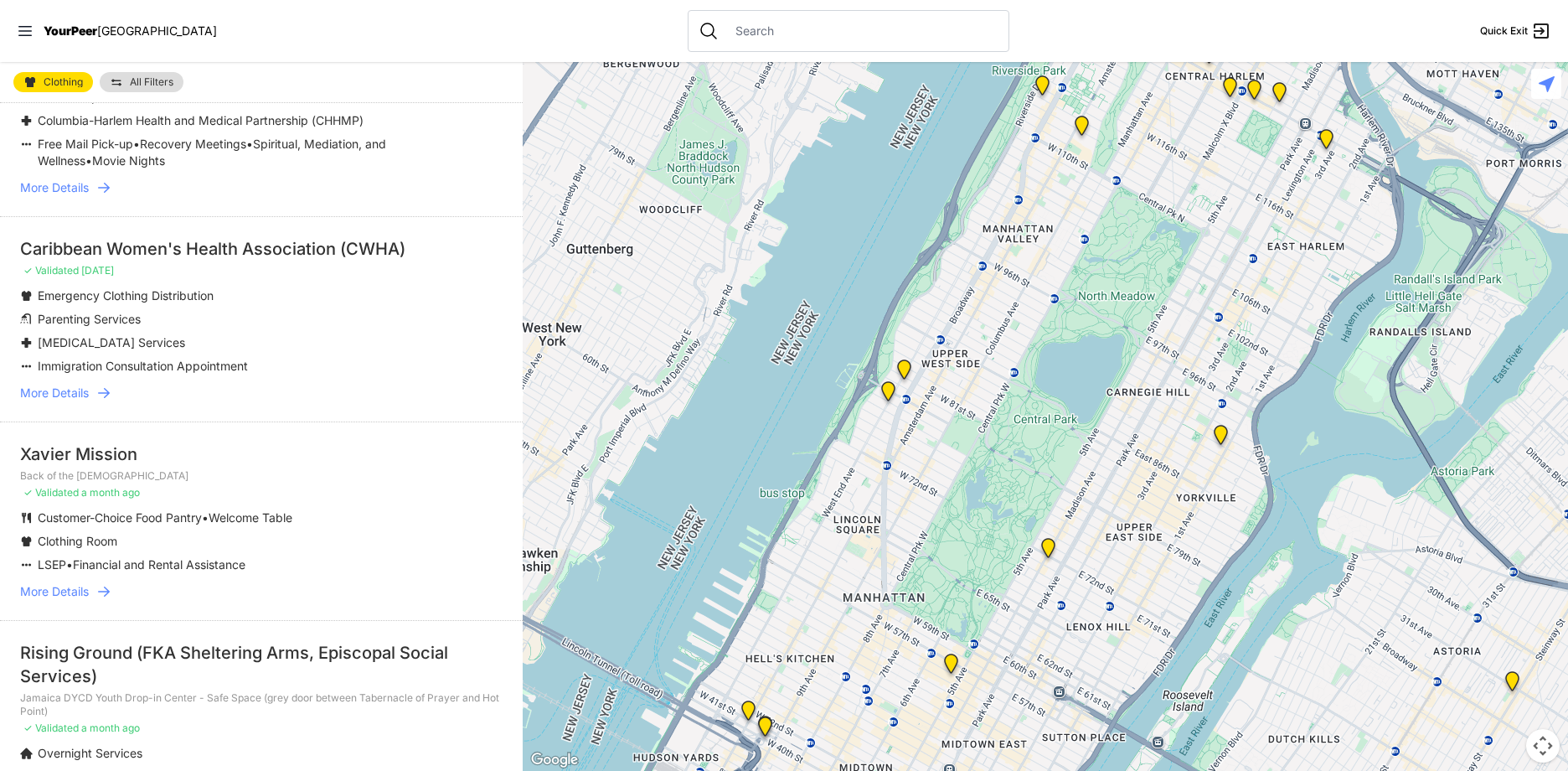
click at [127, 251] on div "Caribbean Women's Health Association (CWHA)" at bounding box center [261, 249] width 482 height 24
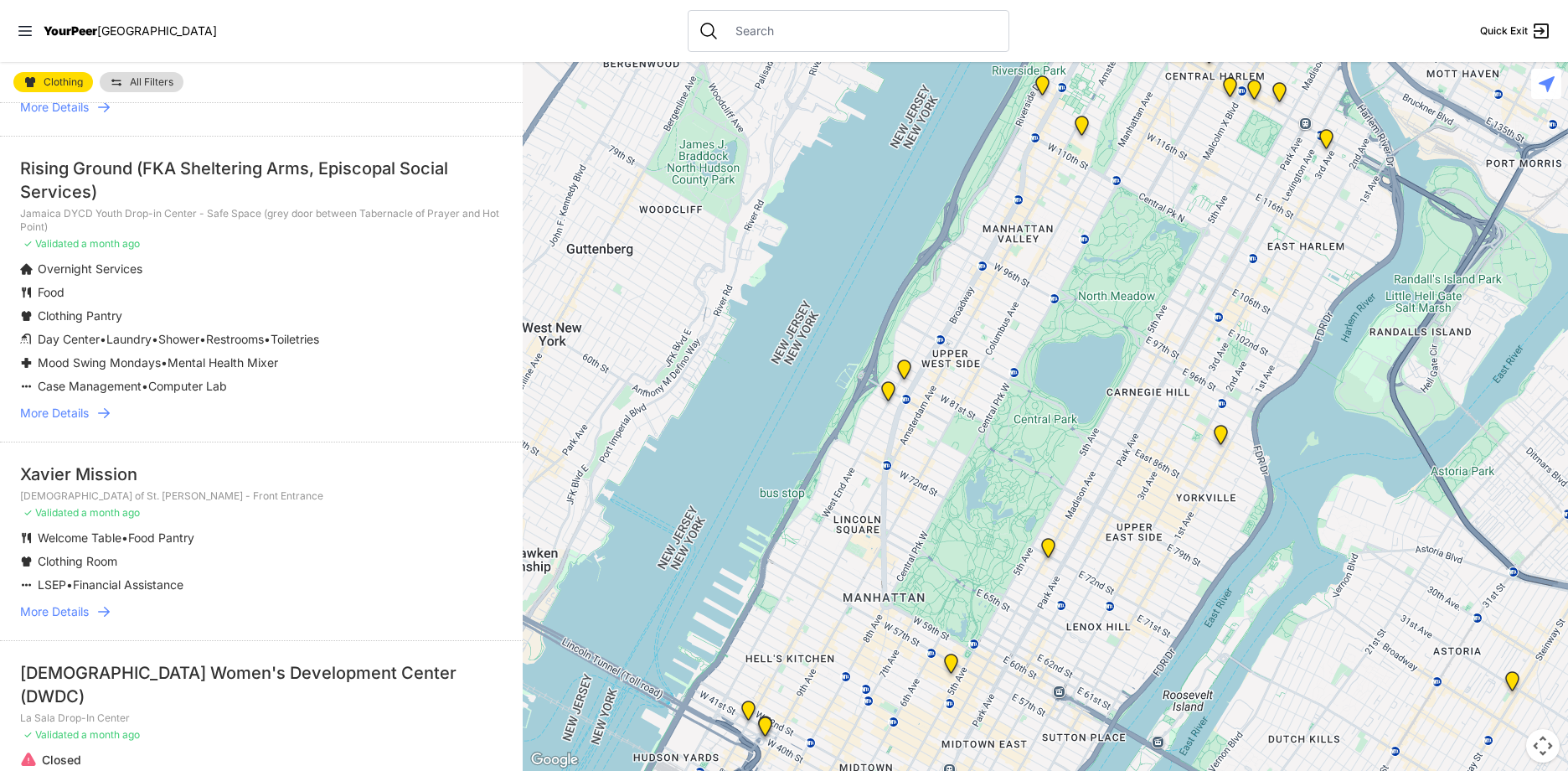
scroll to position [754, 0]
